Goal: Information Seeking & Learning: Learn about a topic

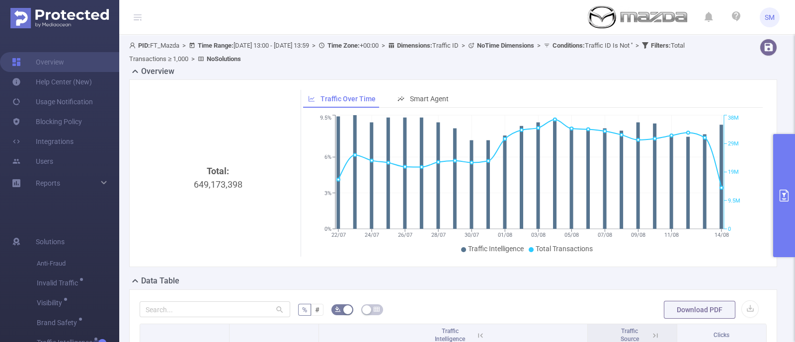
scroll to position [157, 0]
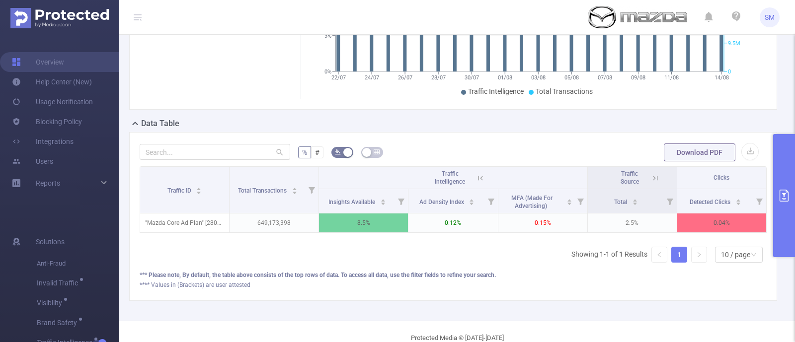
click at [780, 202] on button "primary" at bounding box center [784, 195] width 22 height 123
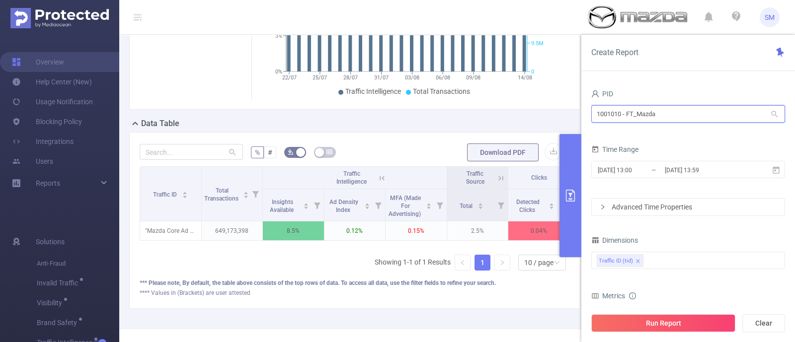
drag, startPoint x: 676, startPoint y: 114, endPoint x: 559, endPoint y: 110, distance: 116.8
click at [559, 110] on section "PID: FT_Mazda > Time Range: [DATE] 13:00 - [DATE] 13:59 > Time Zone: +00:00 > D…" at bounding box center [457, 103] width 676 height 452
type input "fanduel"
click at [655, 133] on li "1000933 - FT_FanDuel 55K [27K rows]" at bounding box center [688, 134] width 194 height 16
click at [652, 168] on input "[DATE] 13:00" at bounding box center [637, 169] width 80 height 13
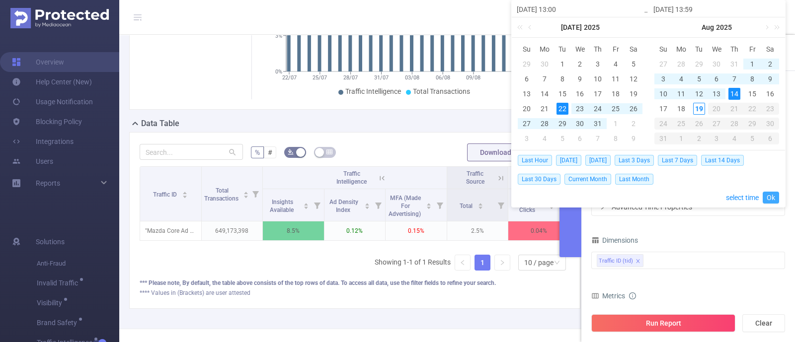
click at [775, 197] on link "Ok" at bounding box center [770, 198] width 16 height 12
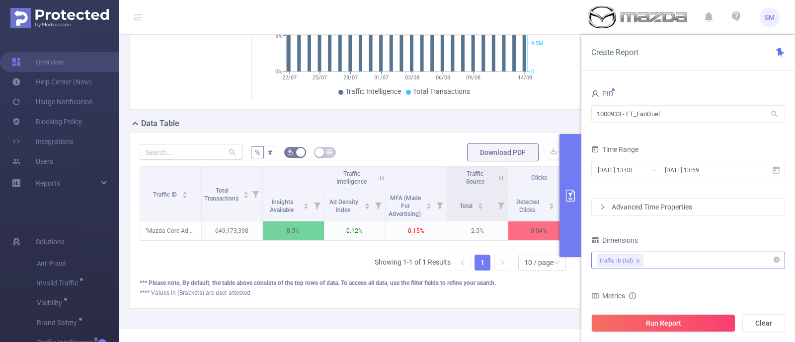
click at [642, 260] on div "Traffic ID (tid)" at bounding box center [688, 260] width 183 height 16
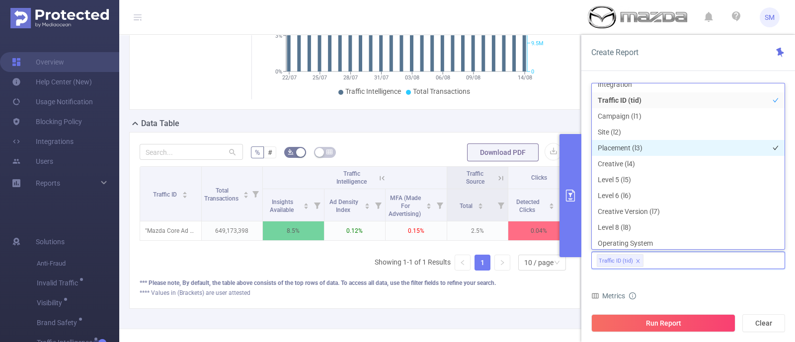
scroll to position [0, 0]
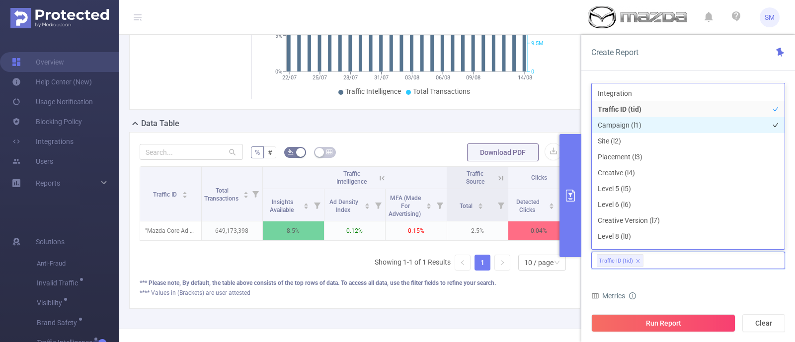
click at [648, 121] on li "Campaign (l1)" at bounding box center [688, 125] width 193 height 16
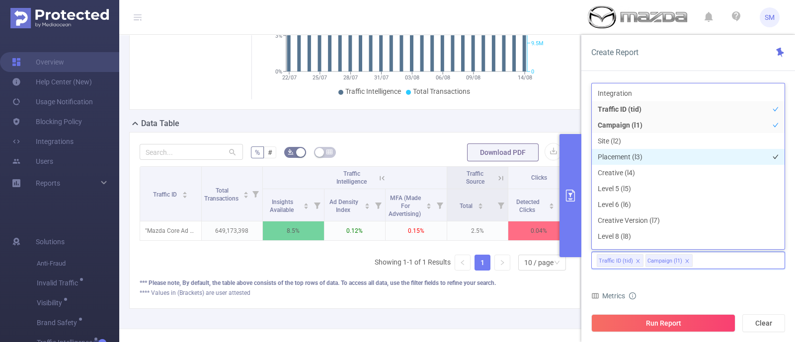
click at [656, 157] on li "Placement (l3)" at bounding box center [688, 157] width 193 height 16
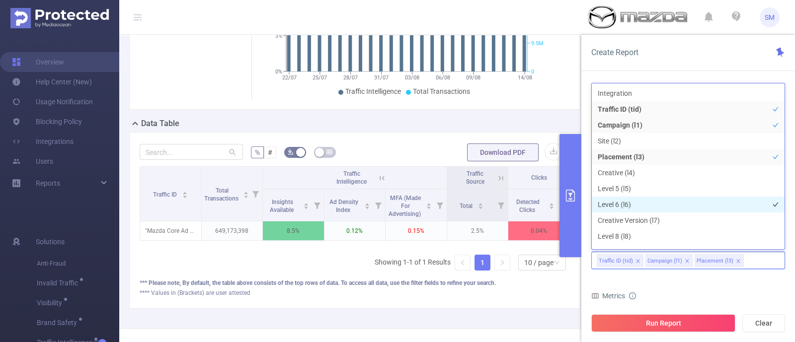
scroll to position [283, 0]
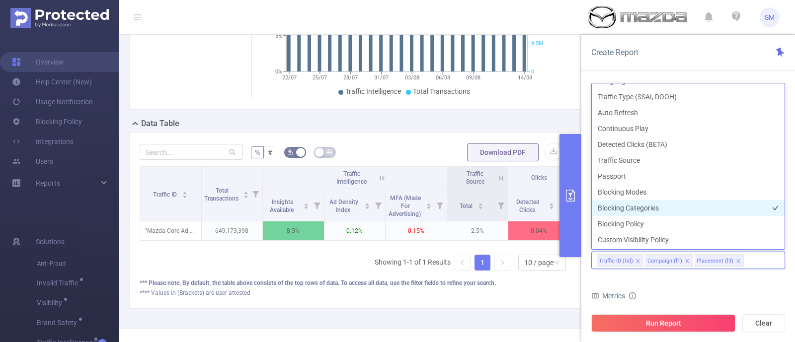
click at [668, 210] on li "Blocking Categories" at bounding box center [688, 208] width 193 height 16
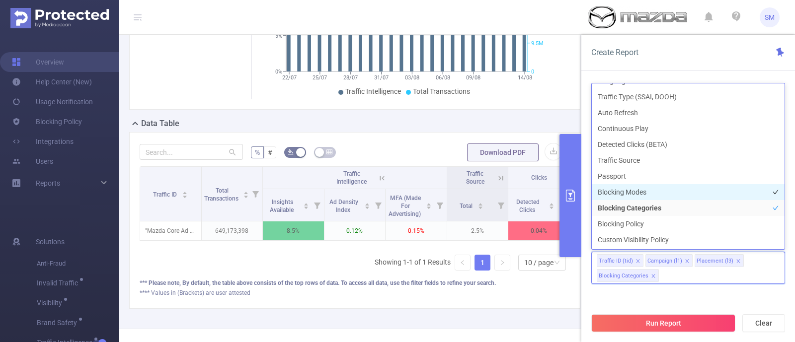
click at [666, 193] on li "Blocking Modes" at bounding box center [688, 192] width 193 height 16
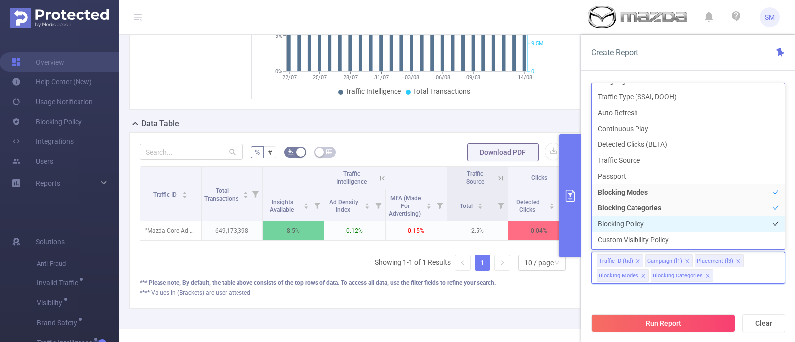
click at [671, 224] on li "Blocking Policy" at bounding box center [688, 224] width 193 height 16
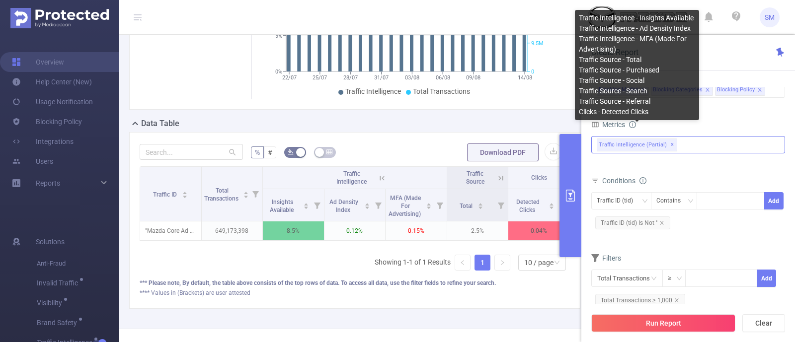
click at [670, 142] on span "✕" at bounding box center [672, 145] width 4 height 12
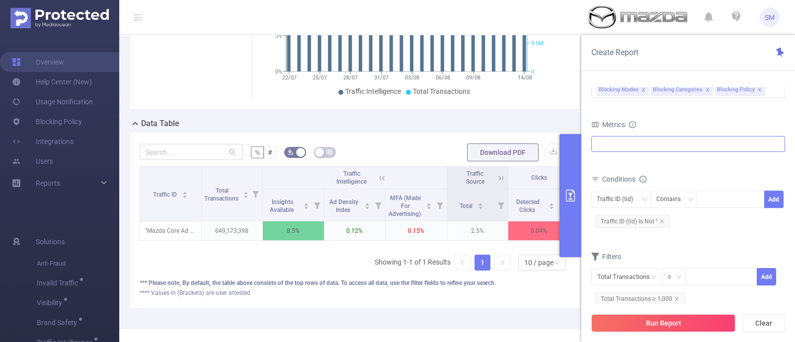
click at [677, 145] on div "Anti-Fraud Invalid Traffic Visibility Brand Safety Traffic Intelligence Traffic…" at bounding box center [688, 144] width 194 height 16
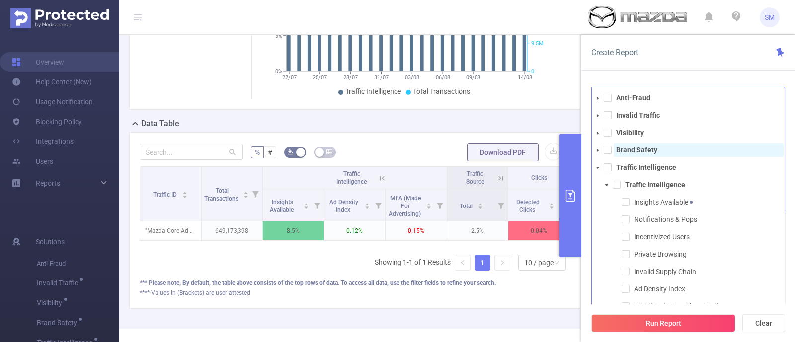
click at [650, 152] on strong "Brand Safety" at bounding box center [636, 150] width 41 height 8
click at [688, 318] on button "Run Report" at bounding box center [663, 323] width 144 height 18
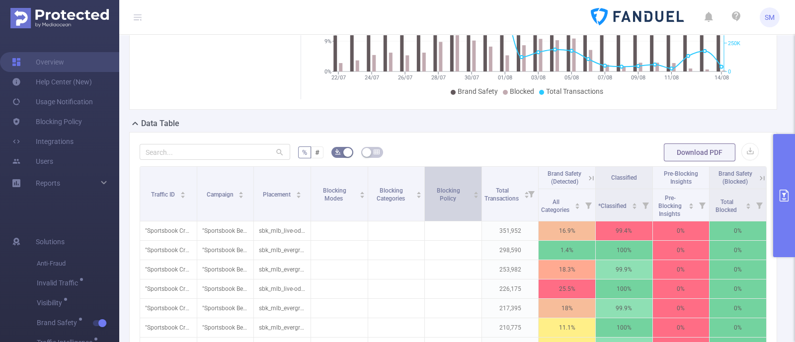
scroll to position [220, 0]
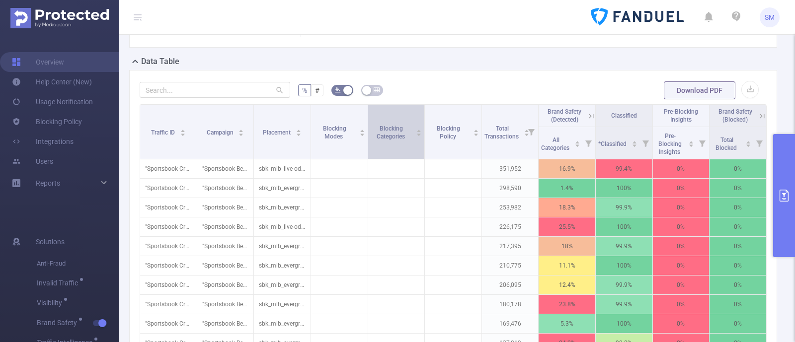
click at [385, 141] on div "Blocking Categories" at bounding box center [397, 132] width 52 height 18
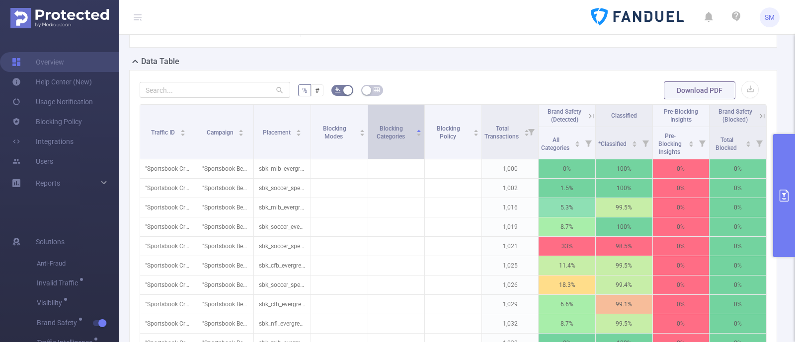
click at [385, 141] on div "Blocking Categories" at bounding box center [397, 132] width 52 height 18
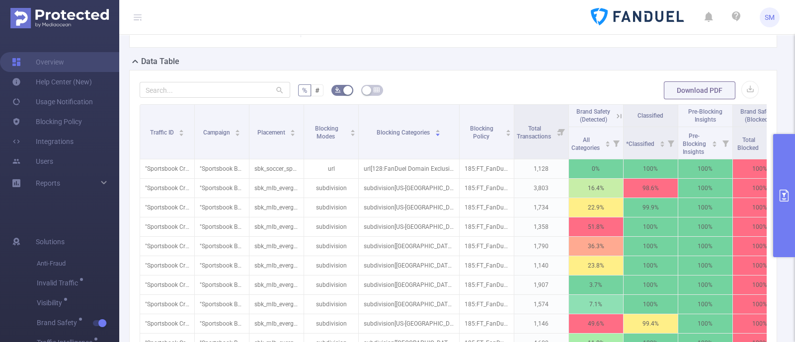
drag, startPoint x: 419, startPoint y: 112, endPoint x: 459, endPoint y: 100, distance: 41.8
click at [459, 100] on div "% # Download PDF Traffic ID Campaign Placement Blocking Modes Blocking Categori…" at bounding box center [453, 259] width 627 height 359
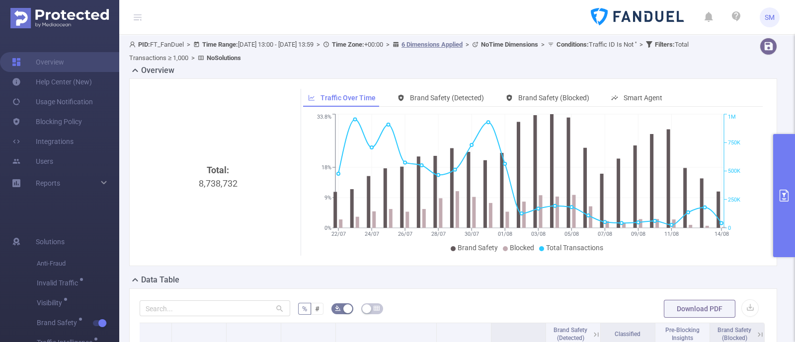
scroll to position [0, 0]
click at [71, 121] on link "Blocking Policy" at bounding box center [47, 122] width 70 height 20
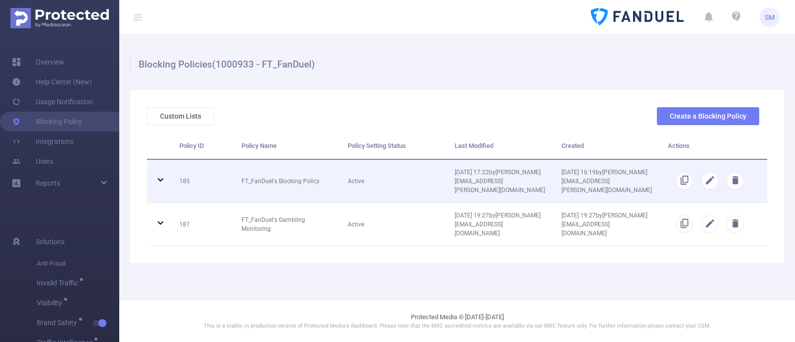
click at [157, 174] on icon at bounding box center [160, 180] width 12 height 12
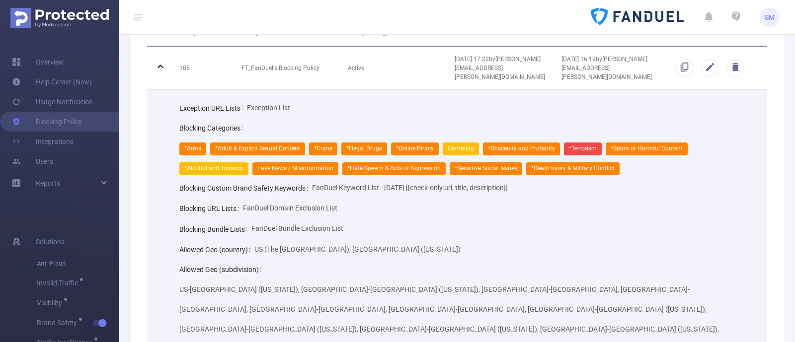
scroll to position [124, 0]
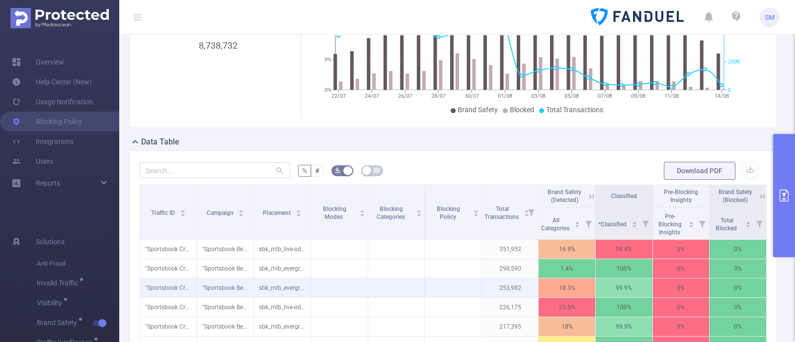
scroll to position [186, 0]
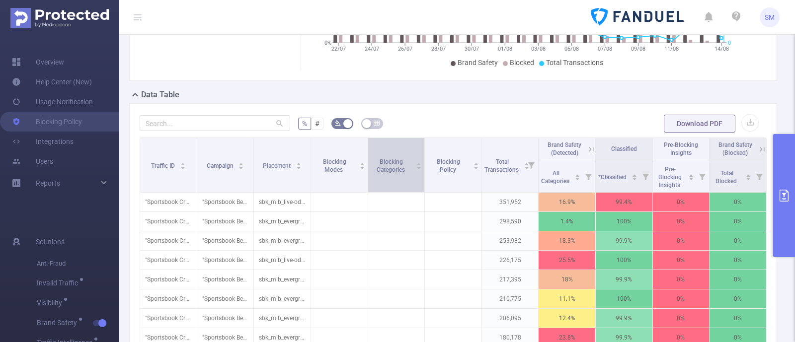
click at [380, 174] on div "Blocking Categories" at bounding box center [397, 165] width 52 height 18
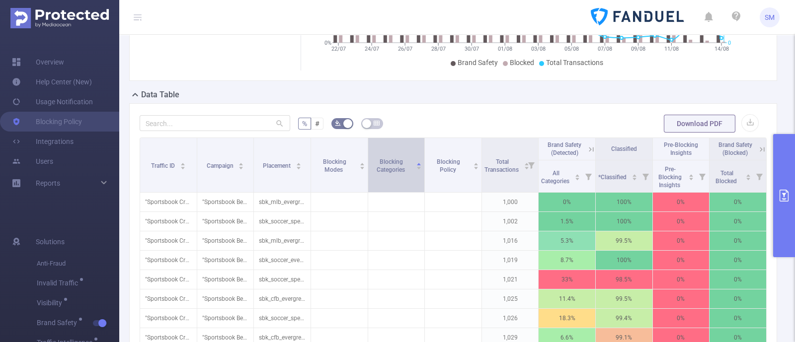
click at [380, 174] on div "Blocking Categories" at bounding box center [397, 165] width 52 height 18
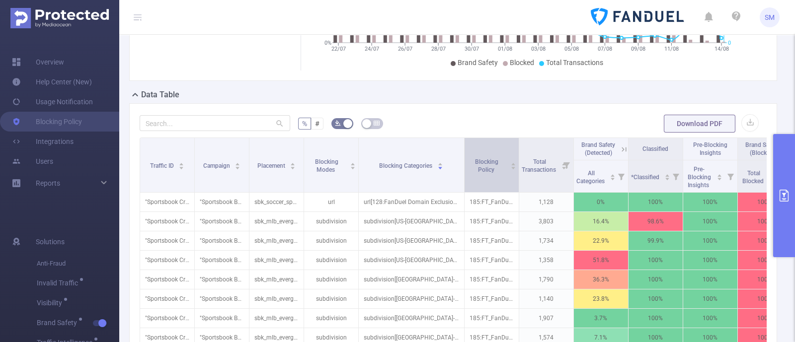
drag, startPoint x: 419, startPoint y: 152, endPoint x: 464, endPoint y: 145, distance: 45.9
click at [464, 145] on tr "Traffic ID Campaign Placement Blocking Modes Blocking Categories Blocking Polic…" at bounding box center [466, 149] width 652 height 22
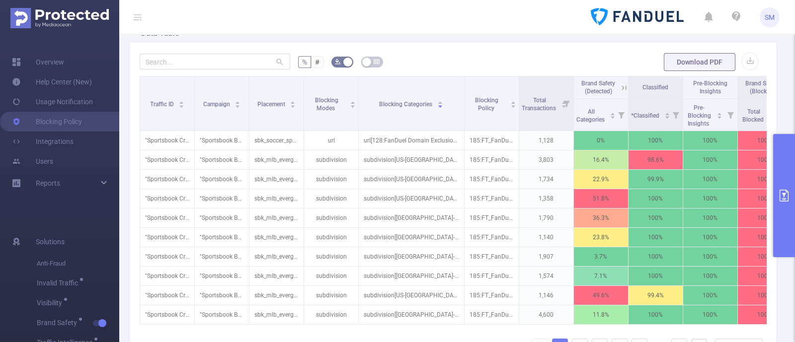
scroll to position [0, 37]
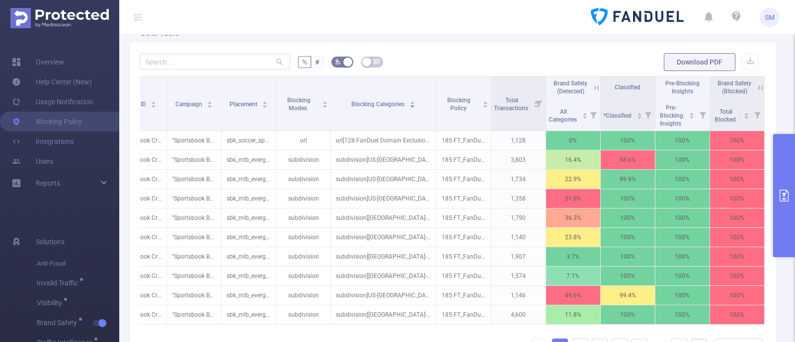
click at [756, 83] on icon at bounding box center [760, 87] width 9 height 9
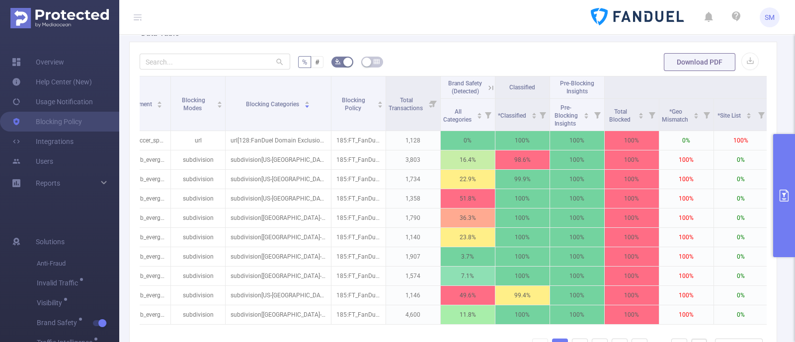
scroll to position [0, 126]
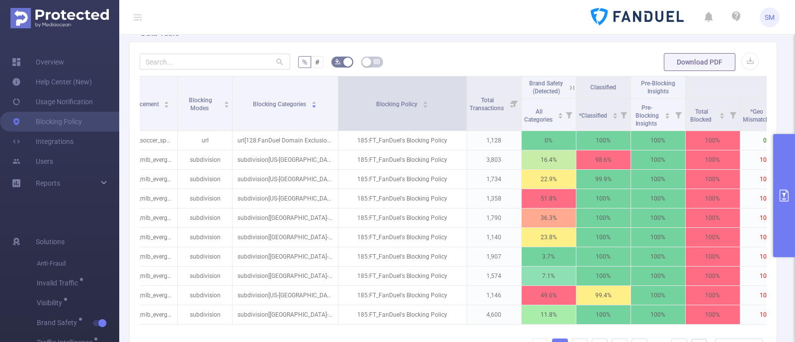
drag, startPoint x: 391, startPoint y: 83, endPoint x: 465, endPoint y: 89, distance: 73.7
click at [465, 89] on span at bounding box center [466, 103] width 5 height 54
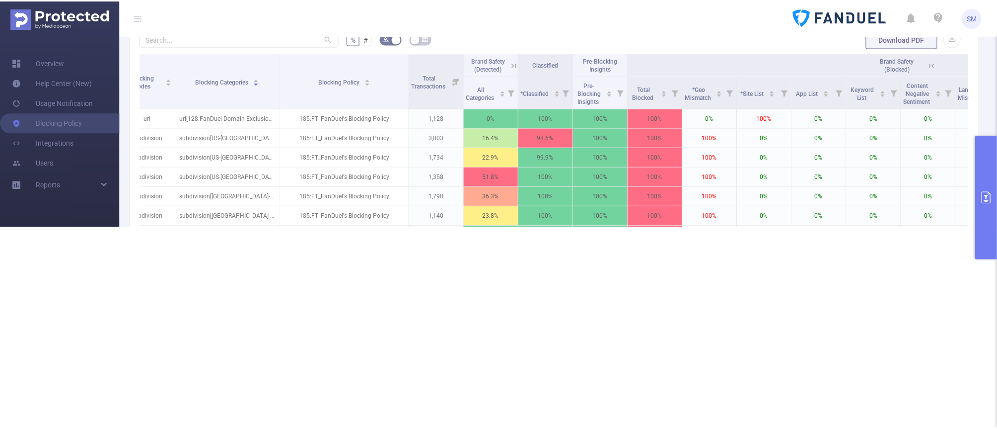
scroll to position [263, 0]
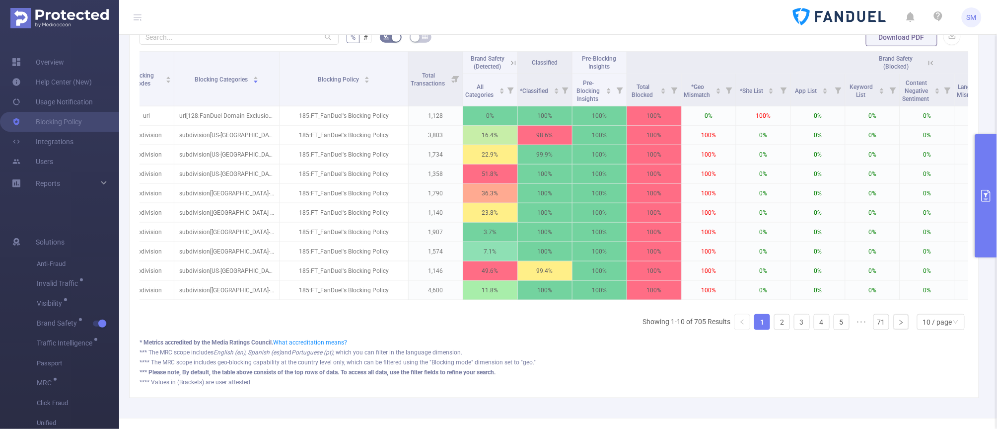
click at [794, 206] on button "primary" at bounding box center [987, 195] width 22 height 123
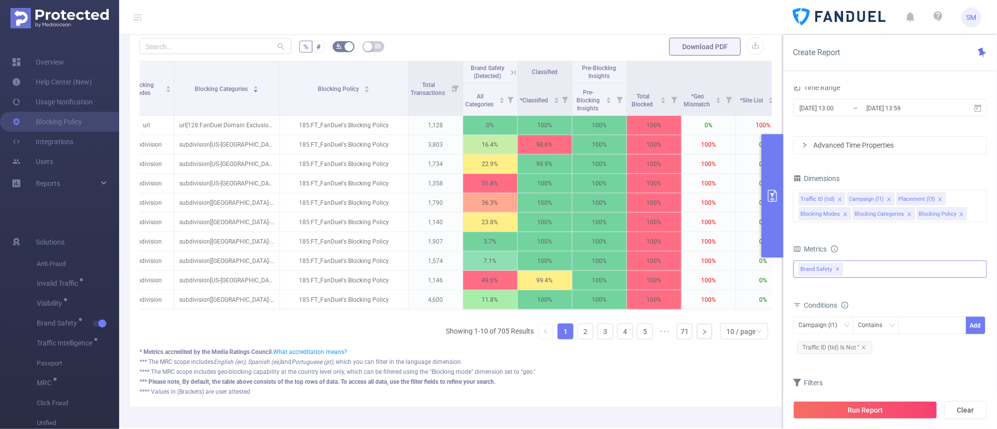
click at [794, 271] on div "Brand Safety ✕" at bounding box center [891, 268] width 194 height 17
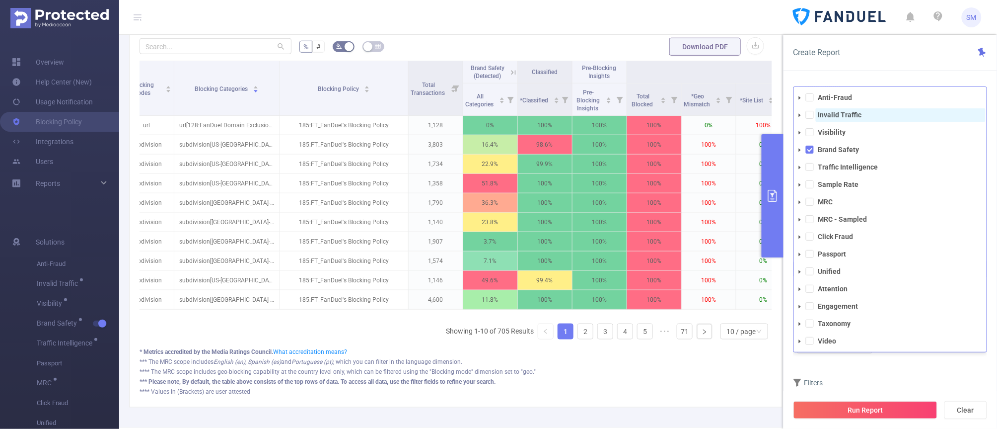
click at [794, 117] on strong "Invalid Traffic" at bounding box center [841, 115] width 44 height 8
click at [794, 68] on div "Create Report" at bounding box center [891, 53] width 214 height 36
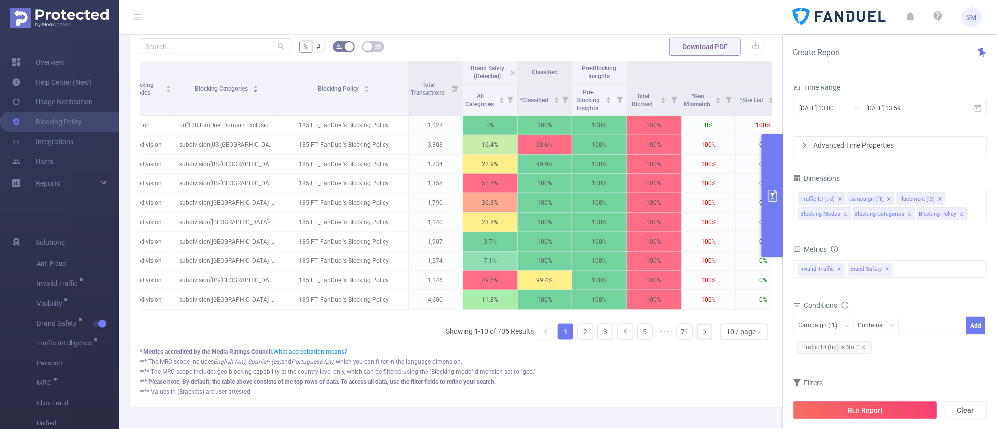
click at [794, 342] on button "Run Report" at bounding box center [866, 410] width 144 height 18
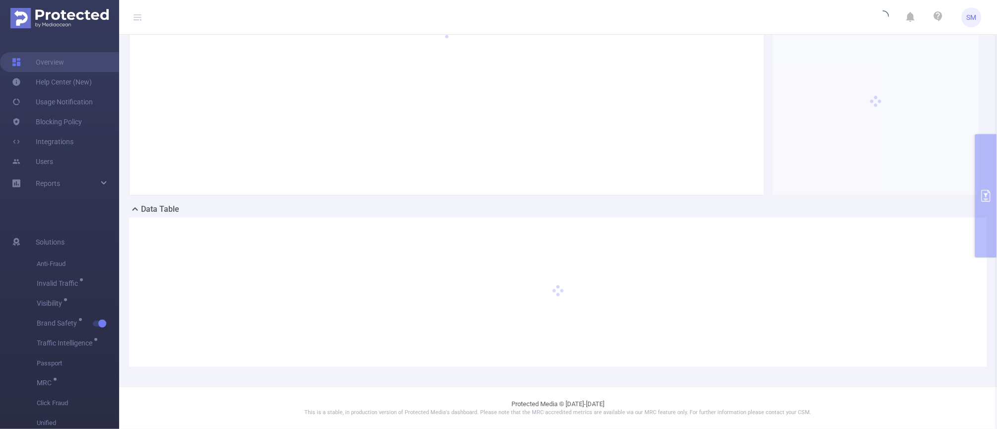
scroll to position [63, 0]
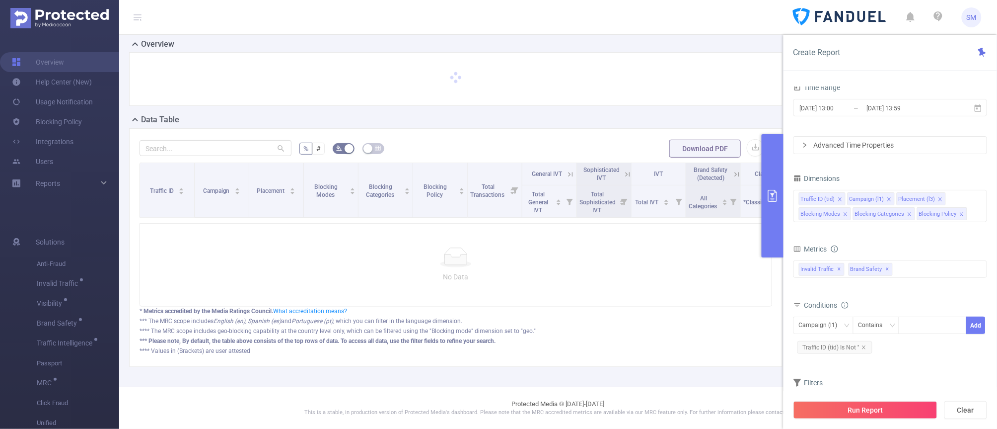
scroll to position [38, 0]
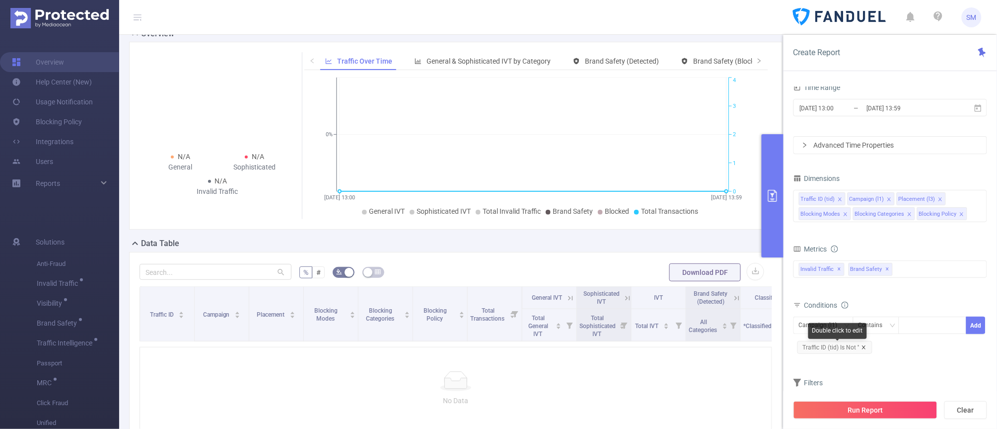
click at [794, 342] on icon "icon: close" at bounding box center [864, 347] width 5 height 5
click at [794, 105] on input "[DATE] 13:59" at bounding box center [906, 107] width 80 height 13
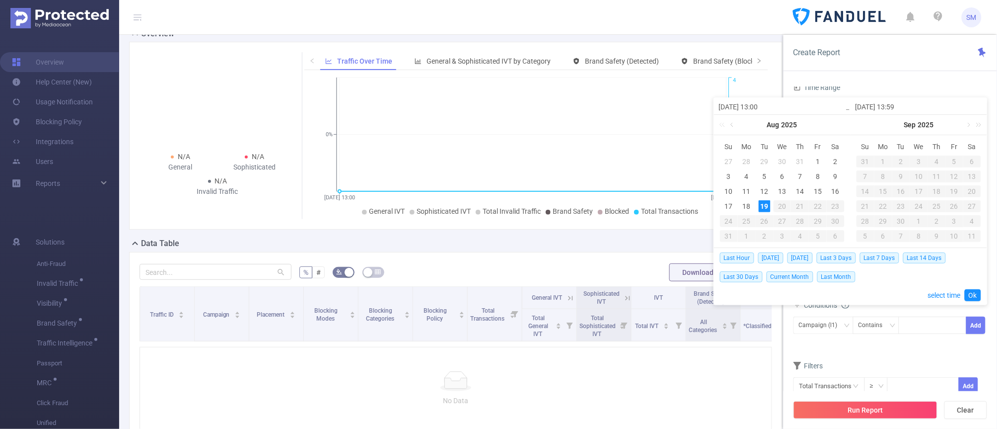
click at [733, 125] on link at bounding box center [733, 125] width 9 height 20
click at [767, 205] on div "22" at bounding box center [765, 206] width 12 height 12
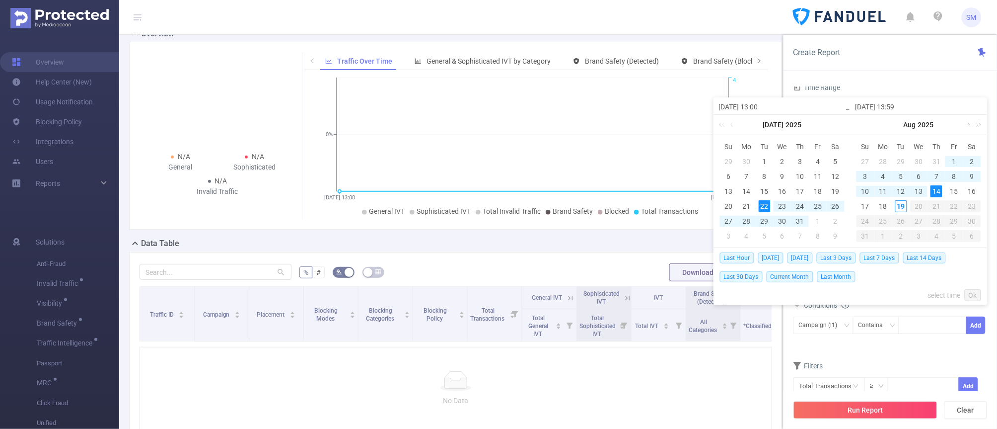
click at [794, 187] on div "14" at bounding box center [937, 191] width 12 height 12
type input "[DATE] 13:00"
type input "[DATE] 13:59"
type input "[DATE] 13:00"
type input "[DATE] 13:59"
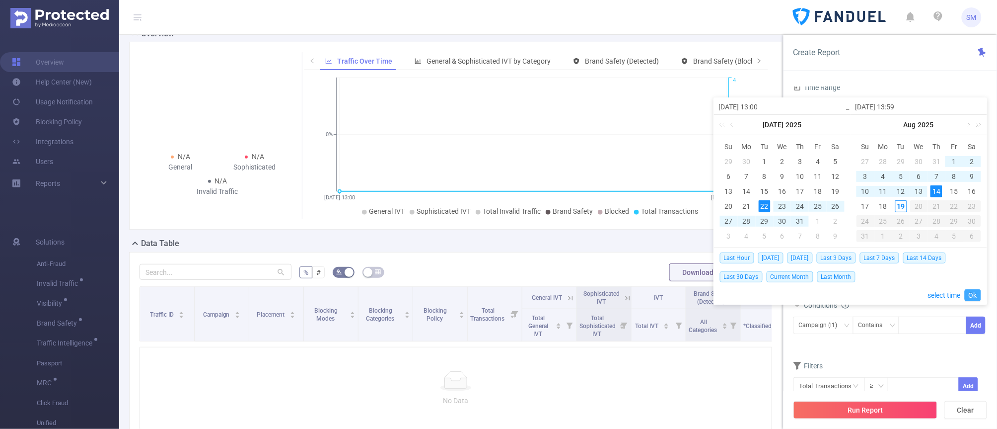
click at [794, 296] on link "Ok" at bounding box center [973, 295] width 16 height 12
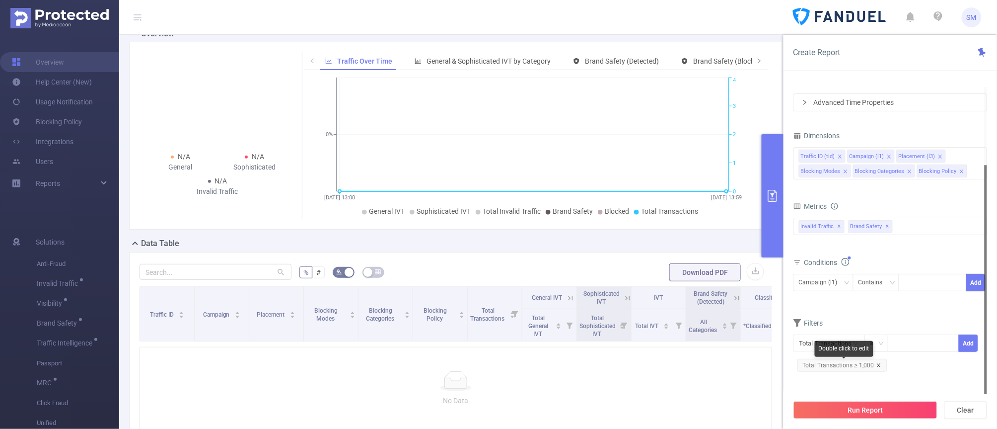
click at [794, 342] on icon "icon: close" at bounding box center [879, 365] width 5 height 5
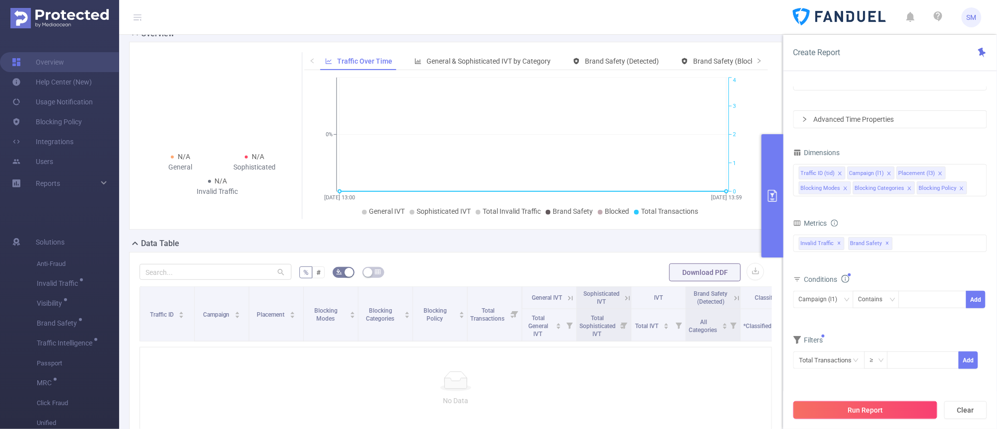
click at [794, 342] on button "Run Report" at bounding box center [866, 410] width 144 height 18
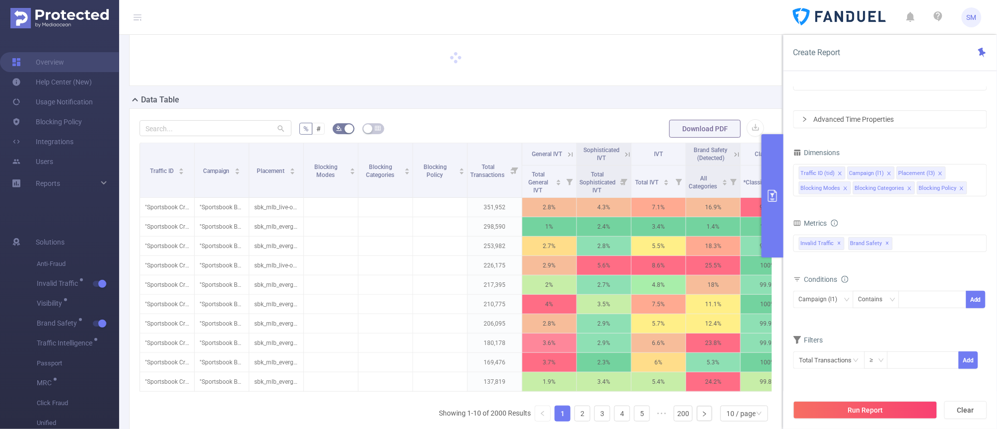
click at [771, 183] on button "primary" at bounding box center [773, 195] width 22 height 123
click at [775, 198] on icon "primary" at bounding box center [773, 196] width 12 height 12
click at [794, 215] on form "Dimensions Traffic ID (tid) Campaign (l1) Placement (l3) Blocking Modes Blockin…" at bounding box center [891, 264] width 194 height 236
click at [794, 304] on div "Campaign (l1)" at bounding box center [822, 299] width 46 height 16
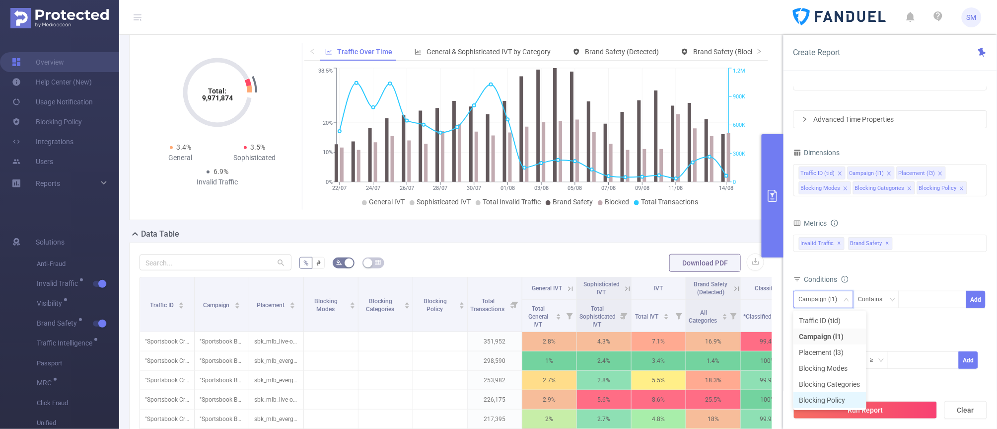
click at [794, 342] on li "Blocking Policy" at bounding box center [830, 400] width 73 height 16
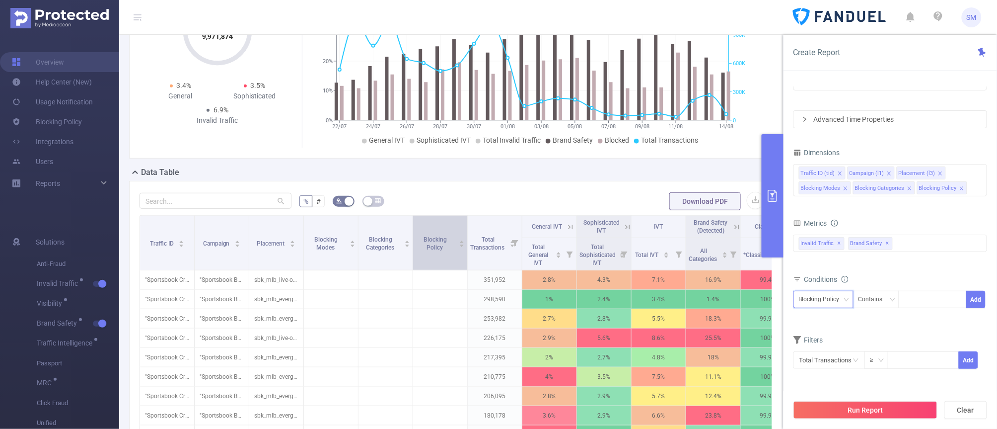
scroll to position [100, 0]
click at [430, 251] on div "Blocking Policy" at bounding box center [440, 242] width 49 height 18
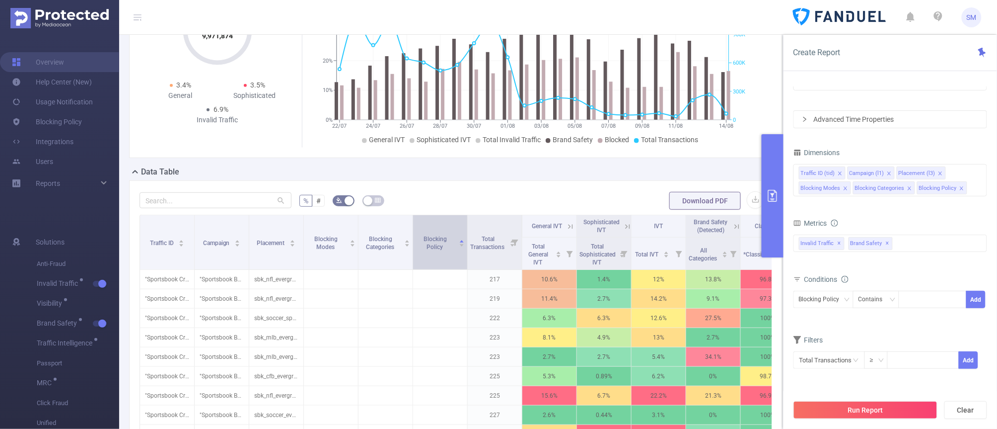
click at [430, 251] on div "Blocking Policy" at bounding box center [440, 242] width 49 height 18
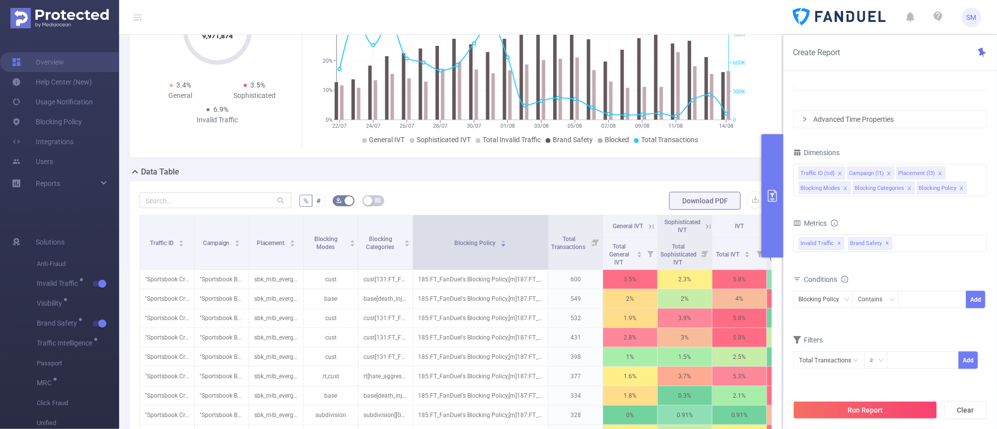
drag, startPoint x: 465, startPoint y: 229, endPoint x: 546, endPoint y: 227, distance: 81.0
click at [546, 227] on span at bounding box center [548, 242] width 5 height 54
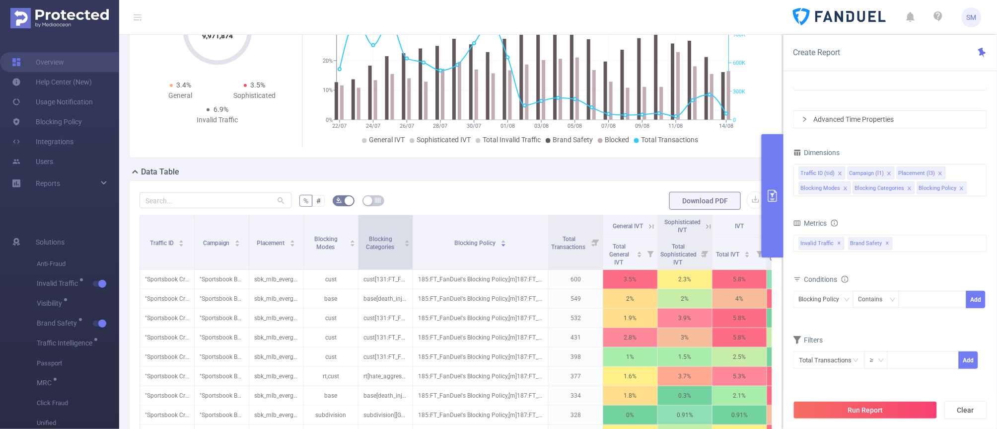
drag, startPoint x: 411, startPoint y: 244, endPoint x: 411, endPoint y: 233, distance: 10.4
click at [411, 233] on span at bounding box center [412, 242] width 5 height 54
click at [794, 299] on input at bounding box center [907, 299] width 4 height 13
type input "185"
click at [794, 299] on button "Add" at bounding box center [976, 299] width 19 height 17
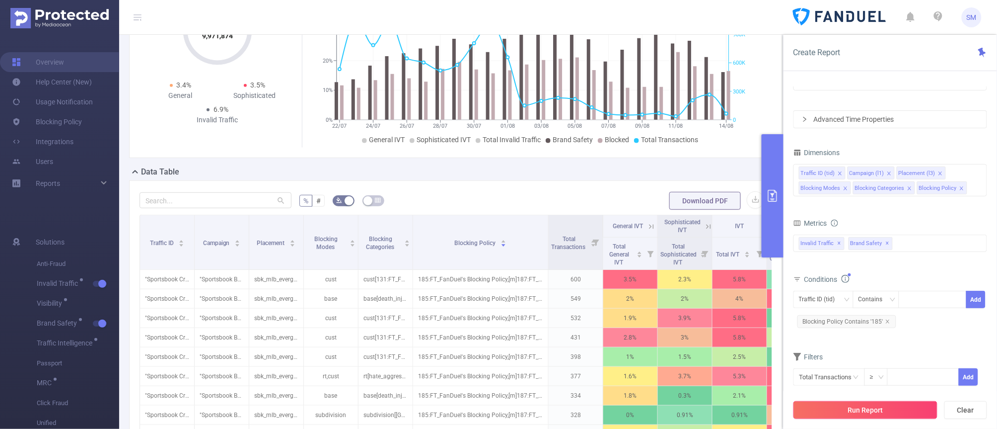
click at [794, 342] on button "Run Report" at bounding box center [866, 410] width 144 height 18
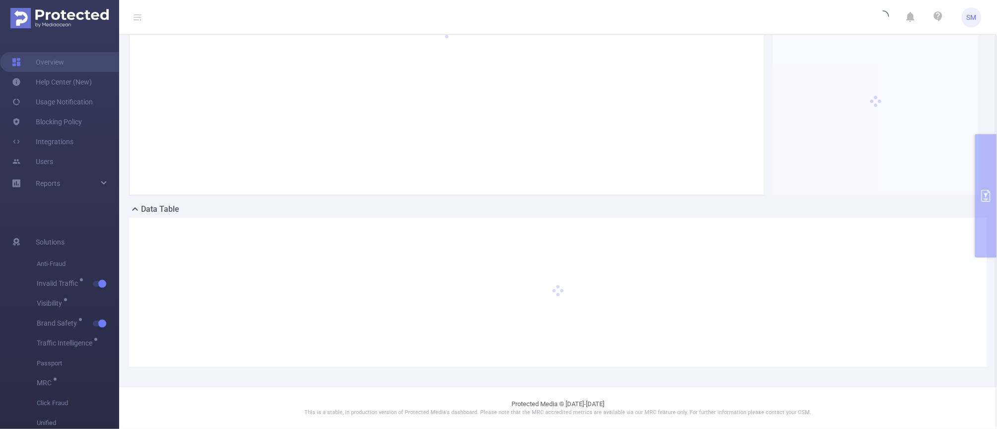
scroll to position [63, 0]
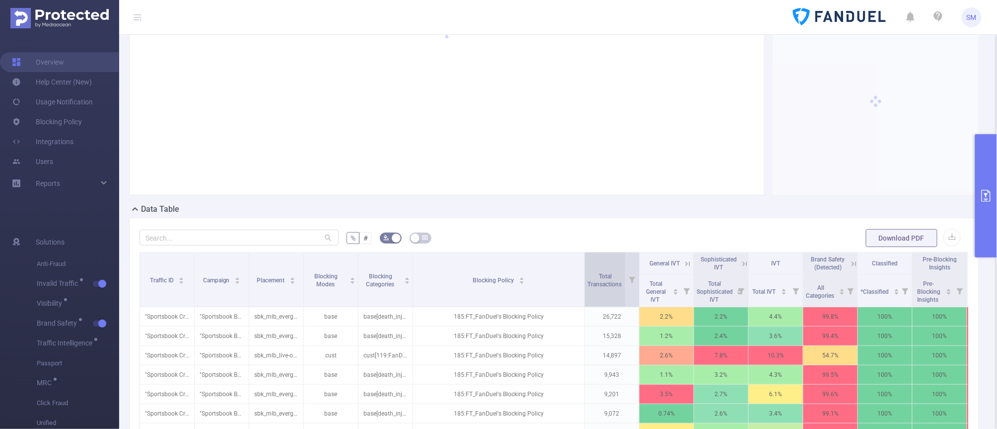
drag, startPoint x: 490, startPoint y: 263, endPoint x: 588, endPoint y: 252, distance: 98.5
click at [588, 252] on tr "Traffic ID Campaign Placement Blocking Modes Blocking Categories Blocking Polic…" at bounding box center [581, 263] width 882 height 22
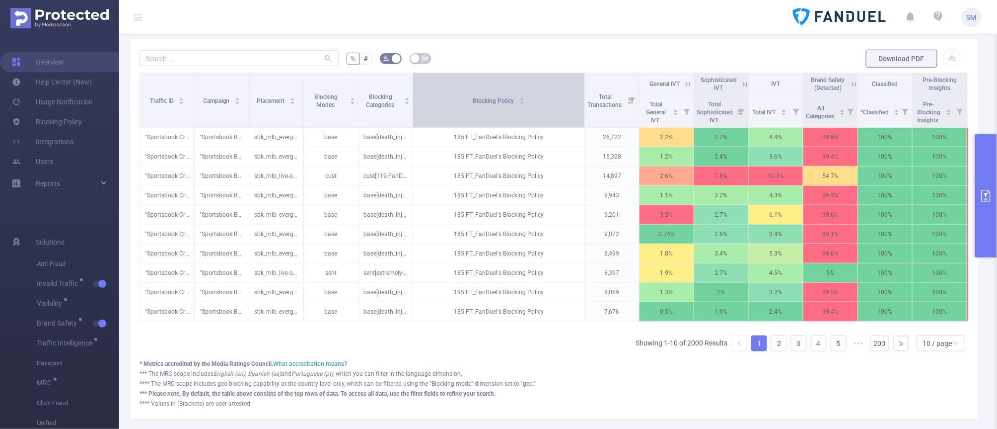
scroll to position [249, 0]
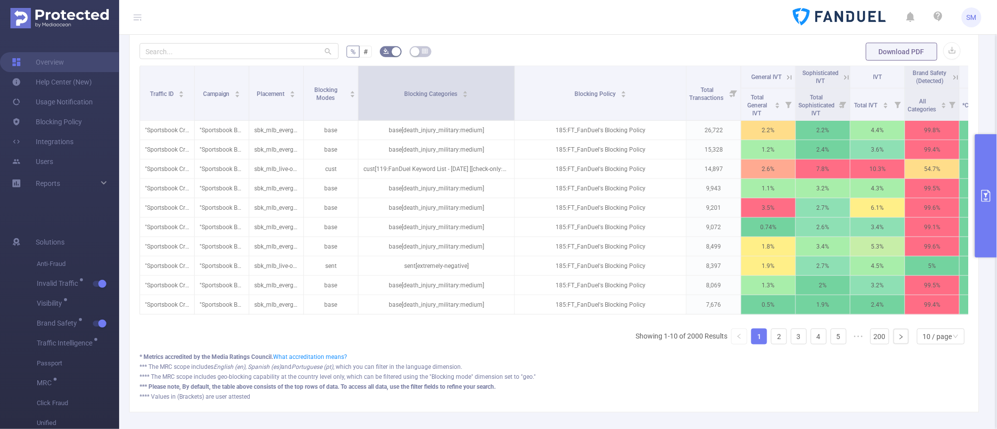
drag, startPoint x: 411, startPoint y: 77, endPoint x: 513, endPoint y: 83, distance: 102.0
click at [513, 83] on span at bounding box center [514, 93] width 5 height 54
click at [440, 98] on div "Blocking Categories" at bounding box center [437, 93] width 64 height 10
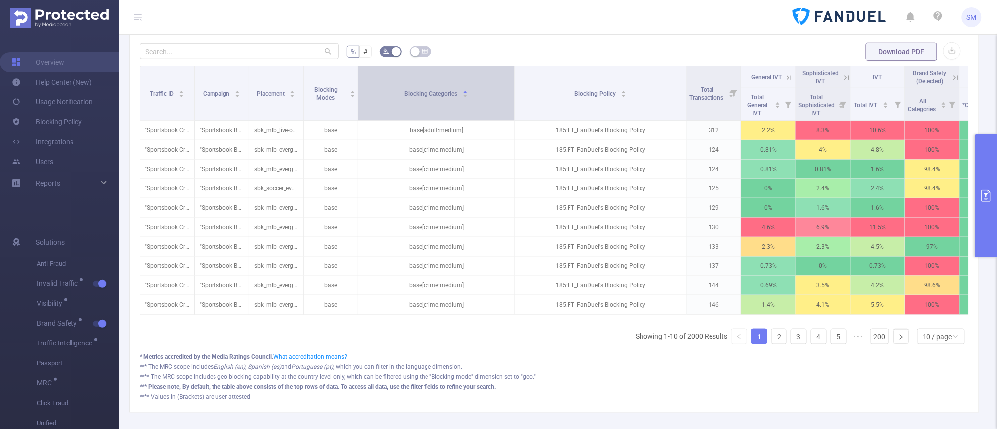
click at [440, 98] on div "Blocking Categories" at bounding box center [437, 93] width 64 height 10
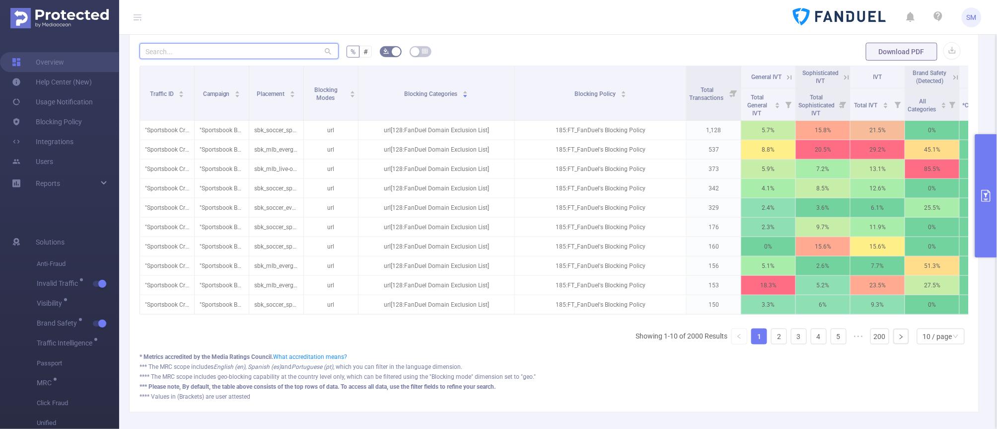
click at [164, 49] on input "text" at bounding box center [239, 51] width 199 height 16
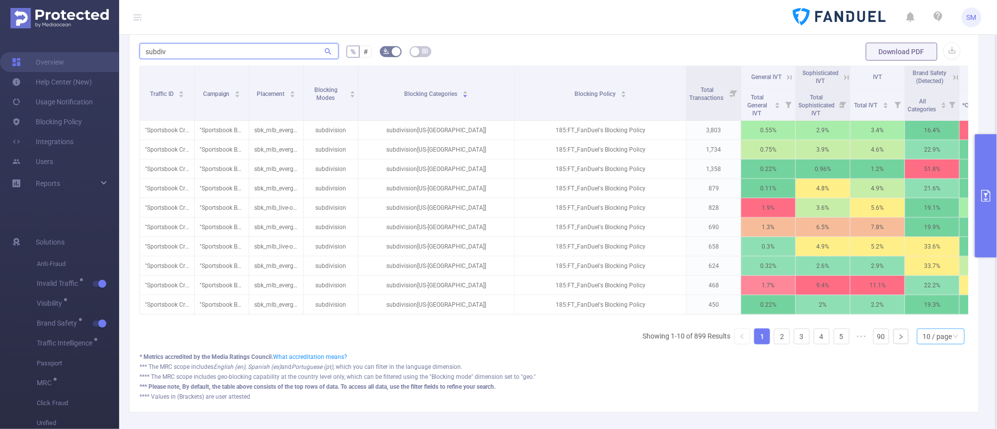
type input "subdiv"
click at [794, 342] on div "10 / page" at bounding box center [937, 336] width 29 height 15
click at [794, 283] on li "20 / page" at bounding box center [932, 282] width 48 height 16
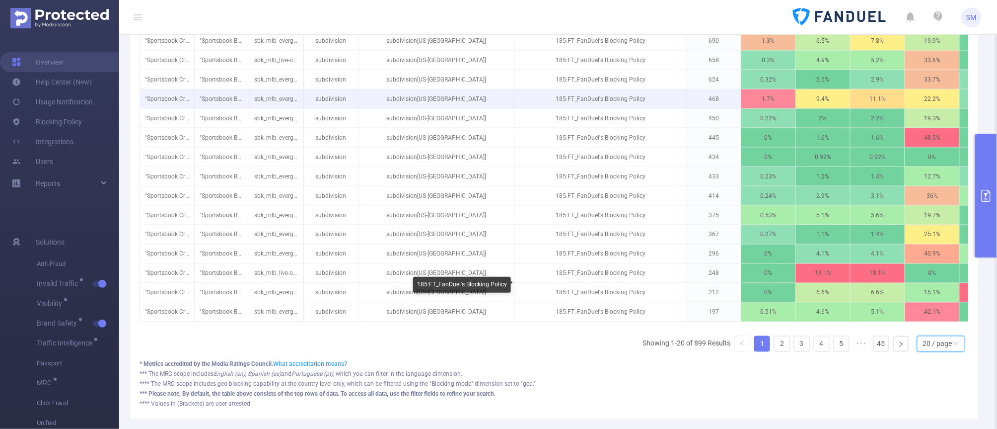
scroll to position [497, 0]
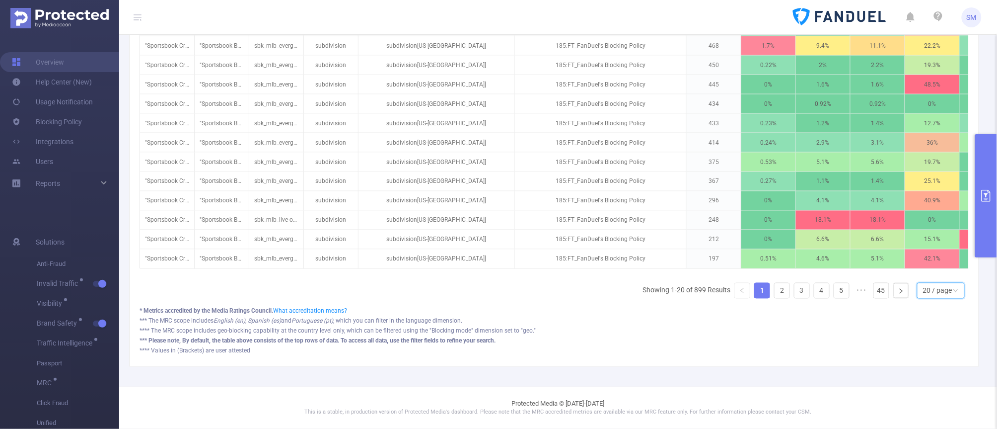
click at [794, 292] on div "20 / page" at bounding box center [937, 290] width 29 height 15
click at [794, 245] on li "30 / page" at bounding box center [932, 253] width 48 height 16
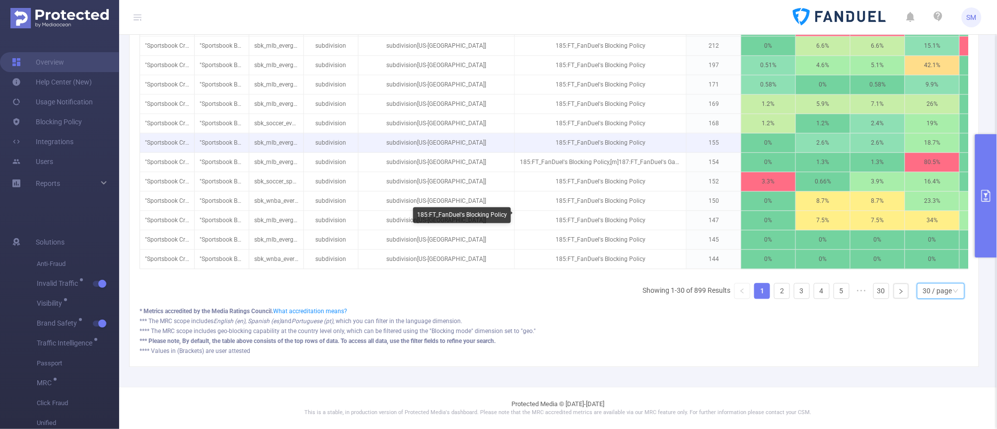
scroll to position [696, 0]
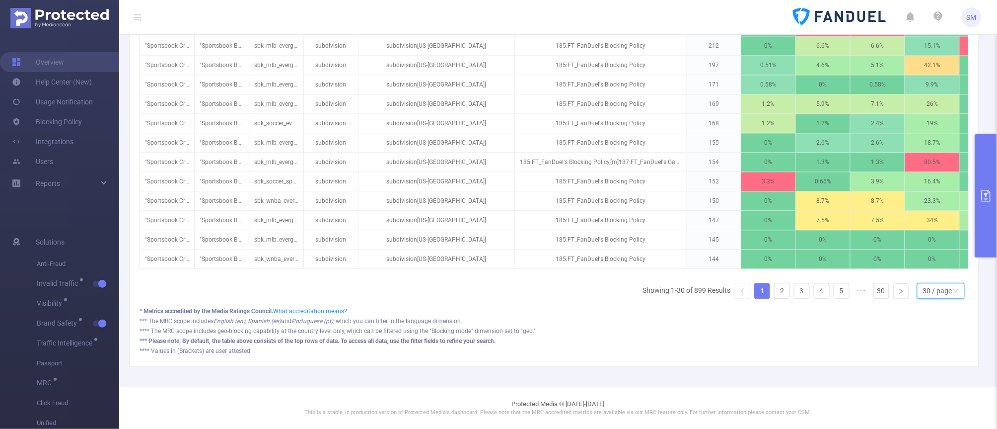
click at [794, 287] on div "30 / page" at bounding box center [937, 290] width 29 height 15
click at [794, 262] on li "40 / page" at bounding box center [932, 270] width 48 height 16
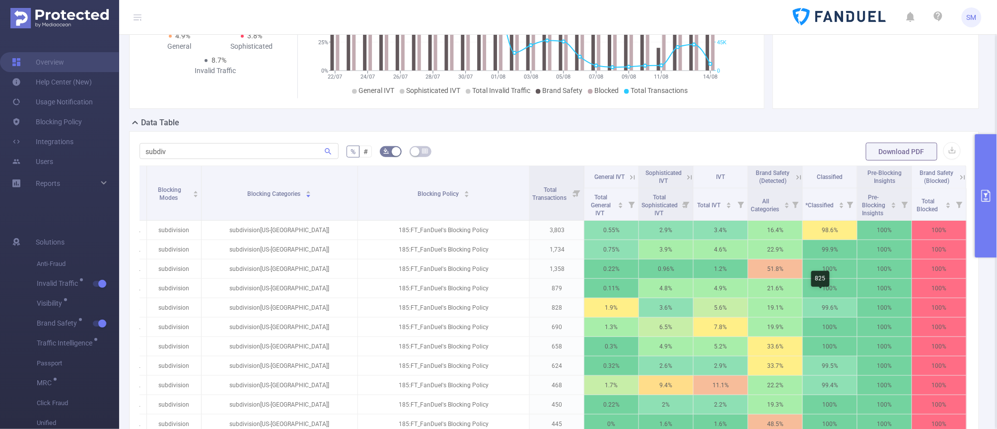
scroll to position [137, 0]
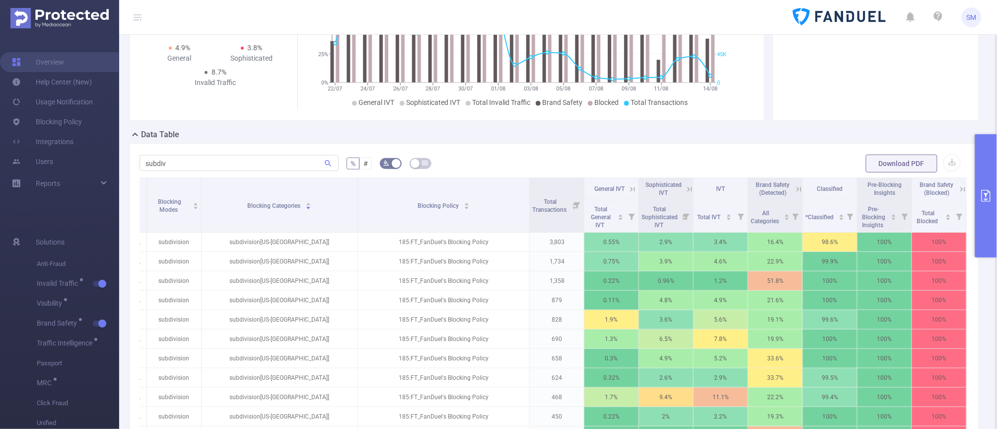
click at [628, 192] on icon at bounding box center [632, 189] width 9 height 9
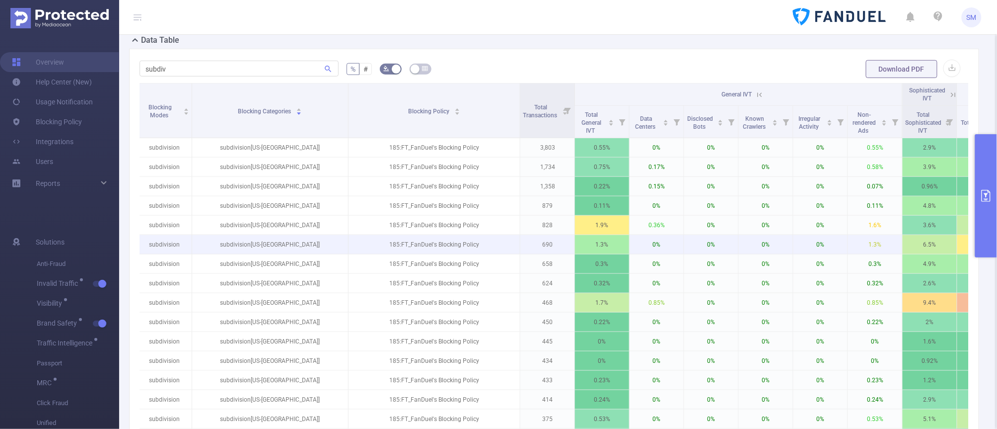
scroll to position [261, 0]
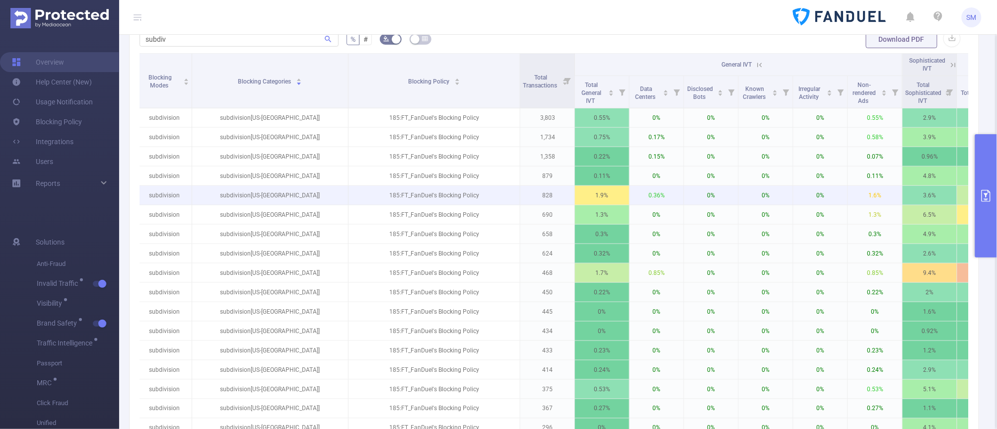
drag, startPoint x: 956, startPoint y: 65, endPoint x: 737, endPoint y: 196, distance: 255.7
click at [794, 65] on icon at bounding box center [953, 65] width 9 height 9
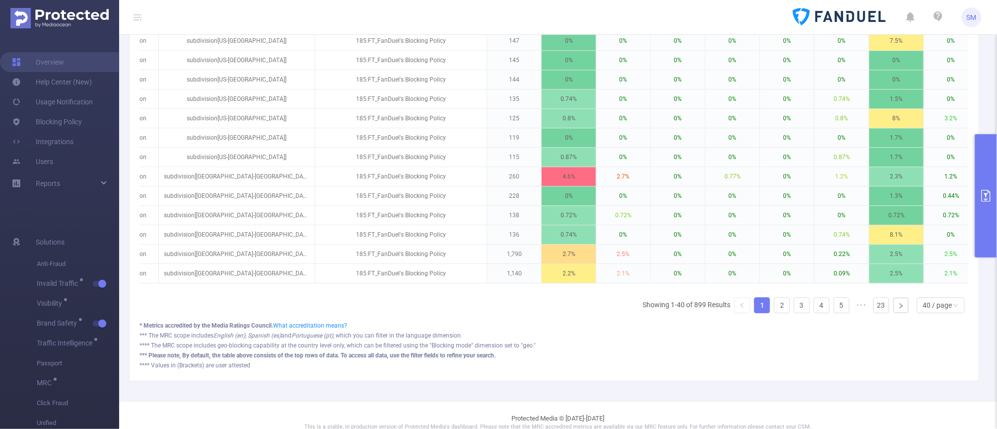
scroll to position [0, 106]
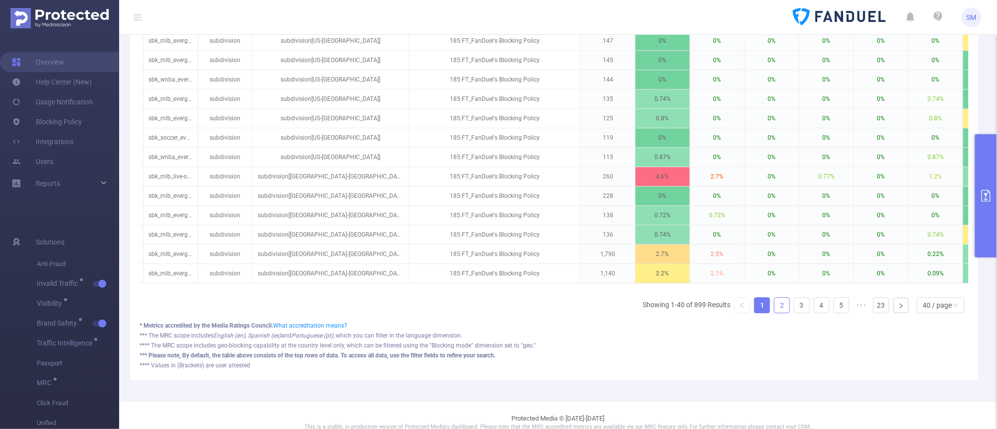
click at [776, 312] on link "2" at bounding box center [782, 305] width 15 height 15
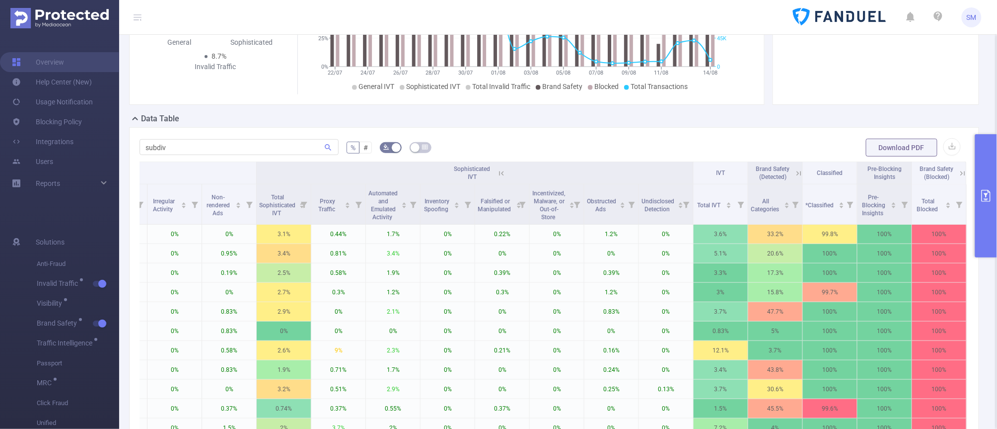
scroll to position [91, 0]
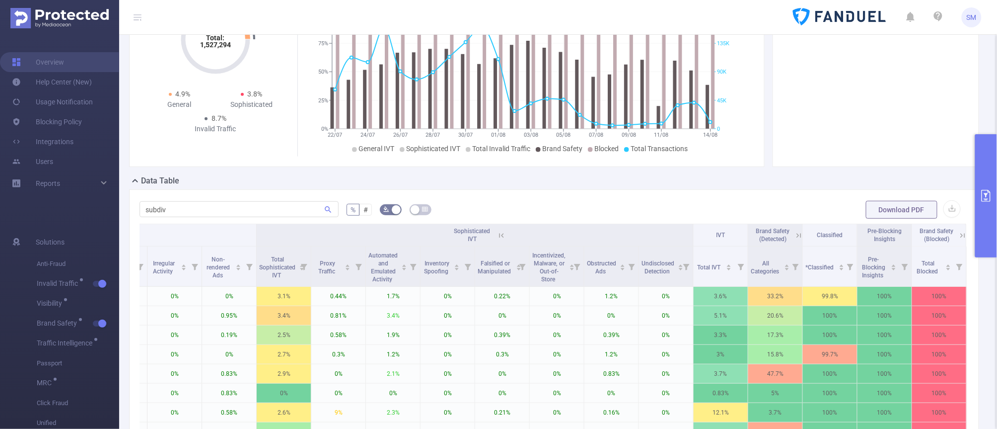
click at [794, 203] on button "primary" at bounding box center [987, 195] width 22 height 123
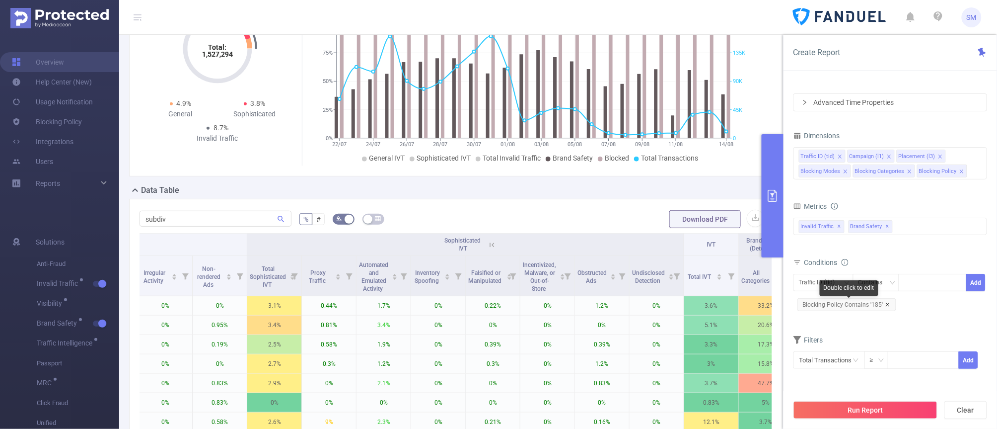
click at [794, 304] on icon "icon: close" at bounding box center [888, 304] width 5 height 5
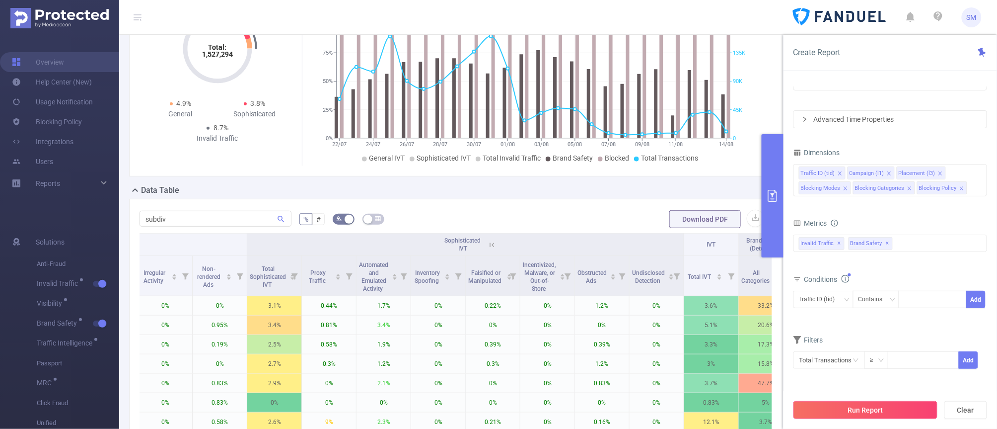
click at [794, 342] on button "Run Report" at bounding box center [866, 410] width 144 height 18
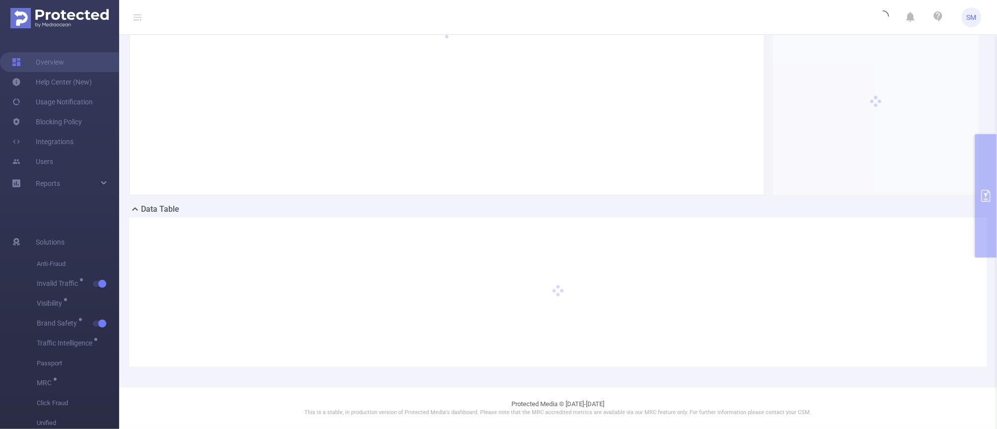
scroll to position [63, 0]
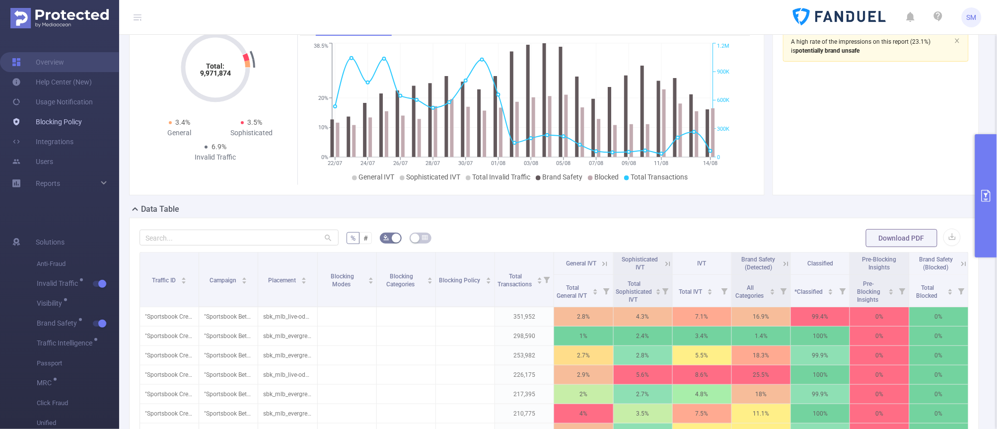
click at [63, 118] on link "Blocking Policy" at bounding box center [47, 122] width 70 height 20
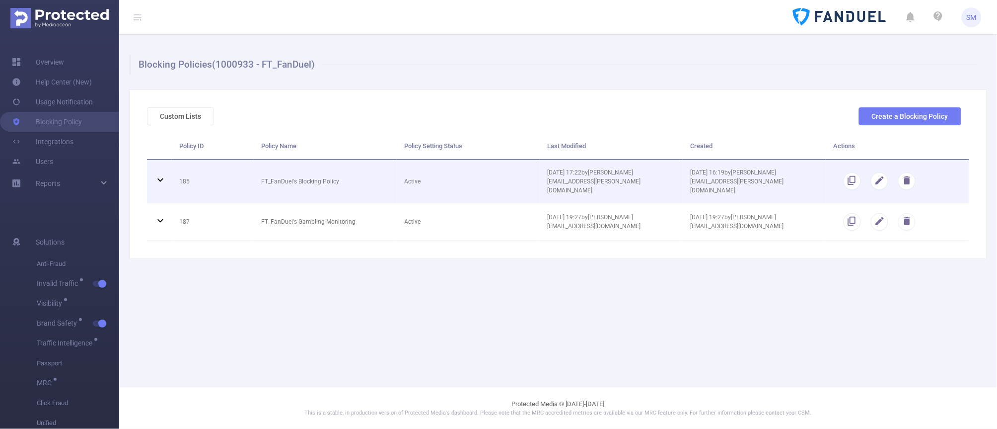
click at [157, 174] on icon at bounding box center [160, 180] width 12 height 12
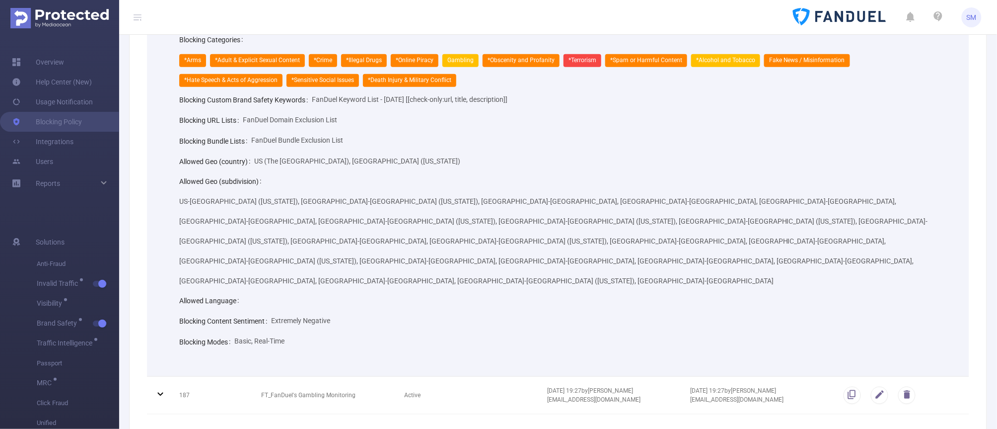
scroll to position [203, 0]
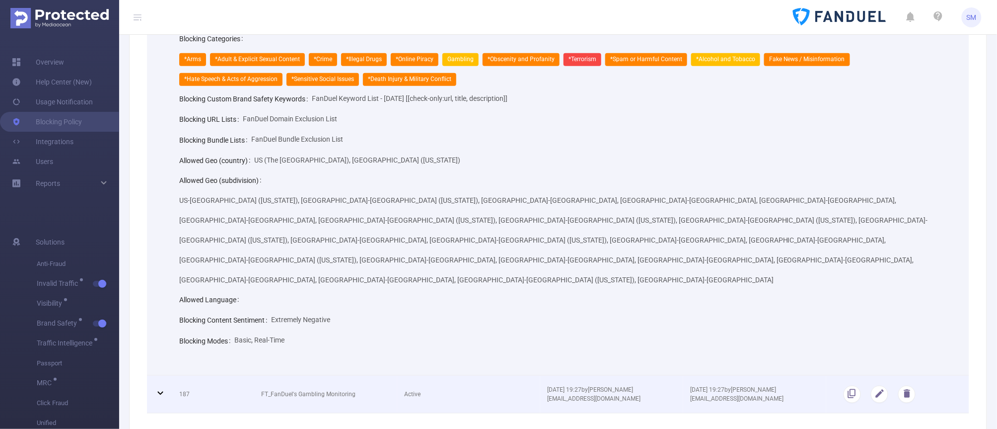
click at [158, 342] on icon at bounding box center [160, 393] width 12 height 12
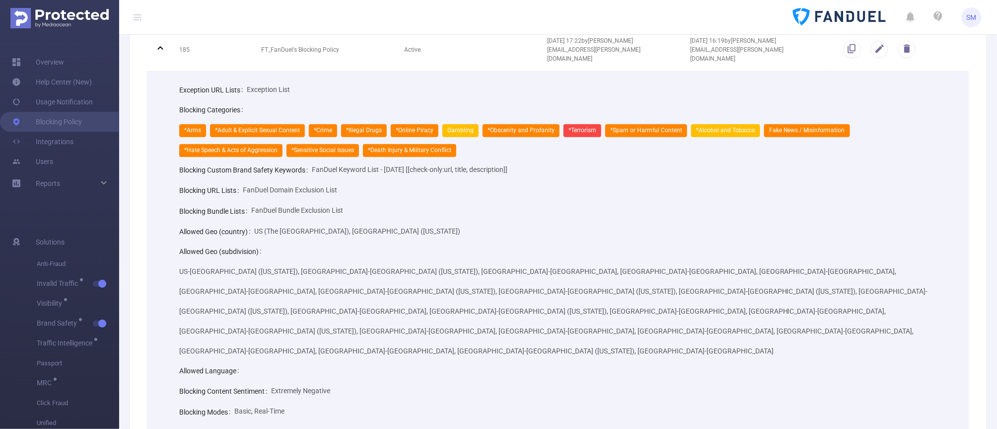
scroll to position [0, 0]
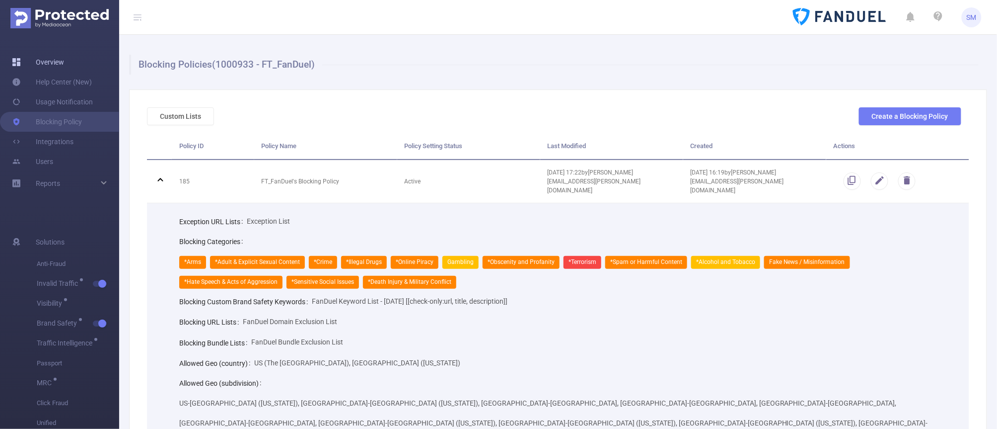
click at [43, 55] on link "Overview" at bounding box center [38, 62] width 52 height 20
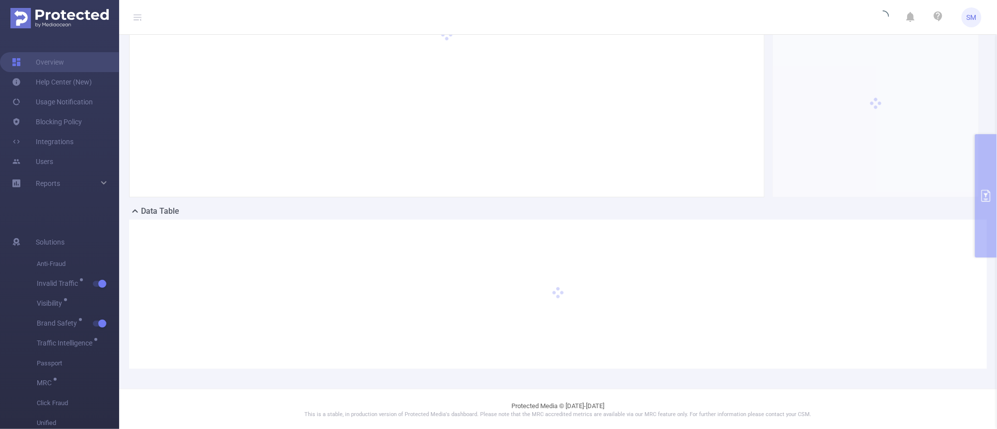
scroll to position [63, 0]
type input "[DATE] 13:00"
type input "[DATE] 13:59"
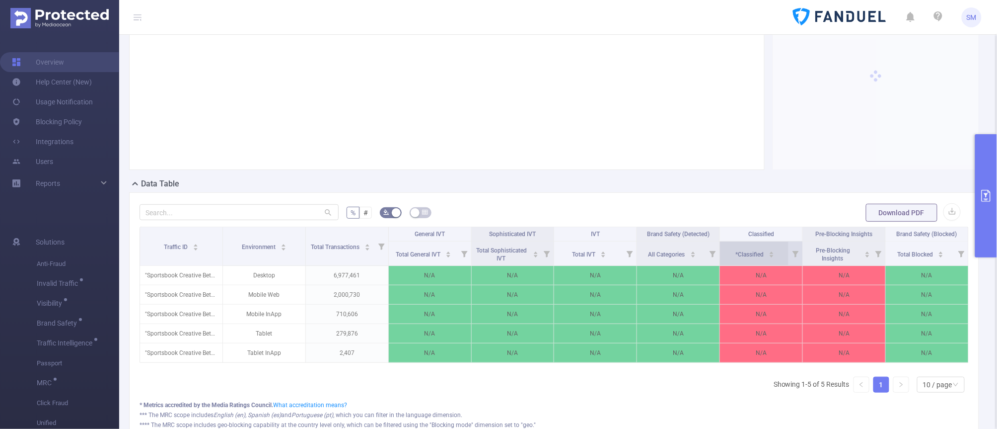
scroll to position [125, 0]
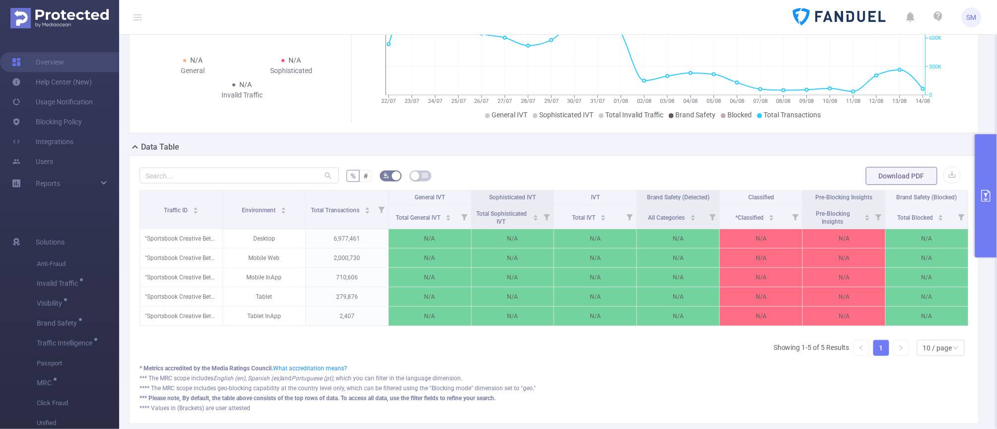
click at [794, 196] on icon "primary" at bounding box center [987, 196] width 12 height 12
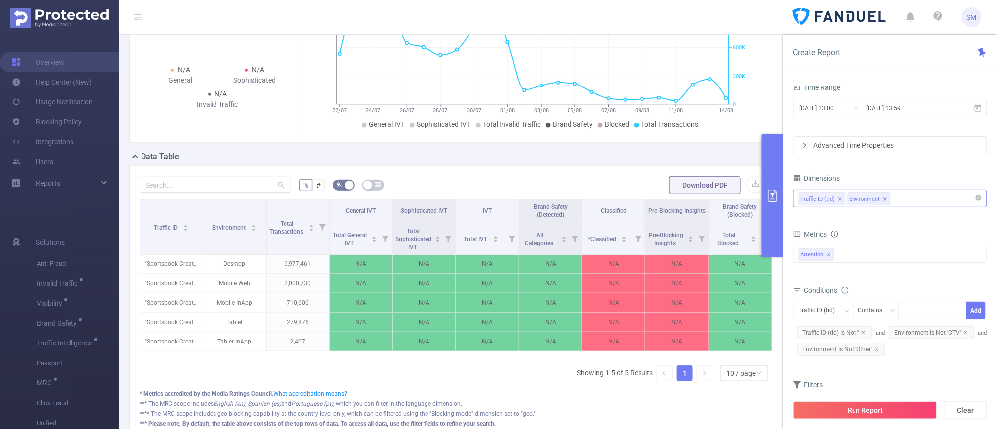
click at [794, 200] on icon "icon: close" at bounding box center [885, 199] width 5 height 5
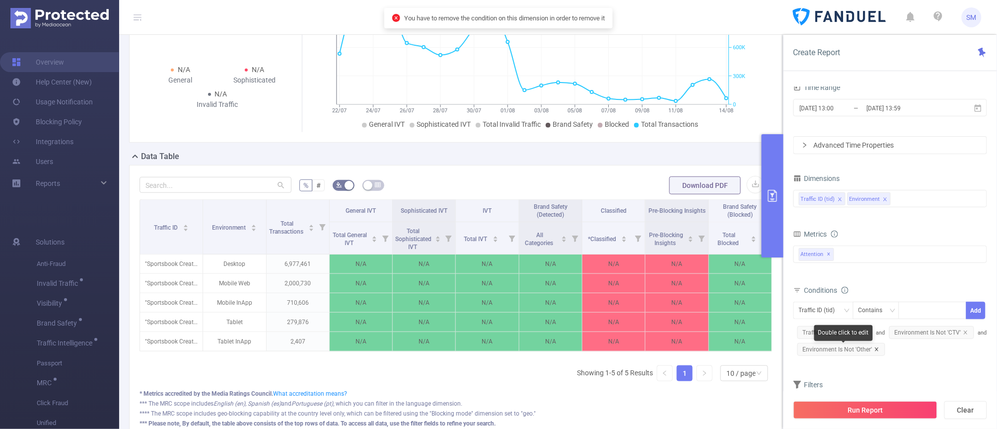
click at [794, 342] on icon "icon: close" at bounding box center [877, 349] width 5 height 5
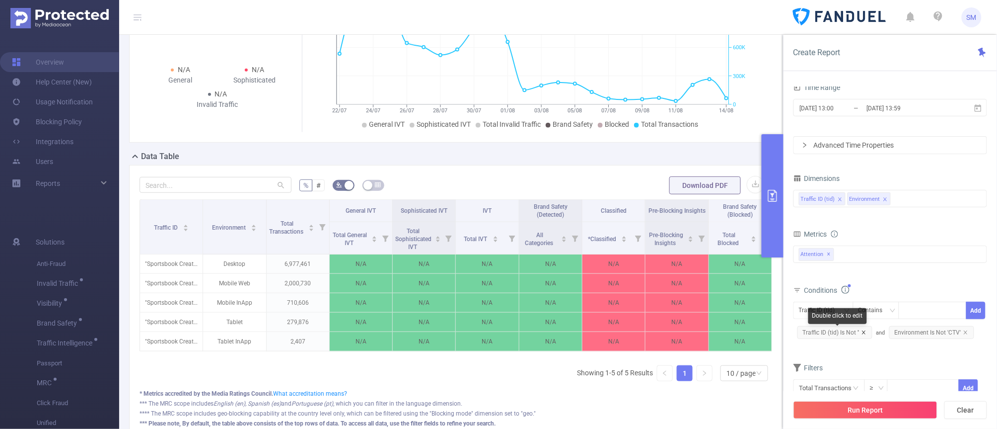
click at [794, 331] on icon "icon: close" at bounding box center [864, 332] width 5 height 5
click at [794, 331] on icon "icon: close" at bounding box center [873, 331] width 3 height 3
click at [794, 340] on form "Dimensions Traffic ID (tid) Environment Metrics Score Score Score Attention ✕ C…" at bounding box center [891, 290] width 194 height 238
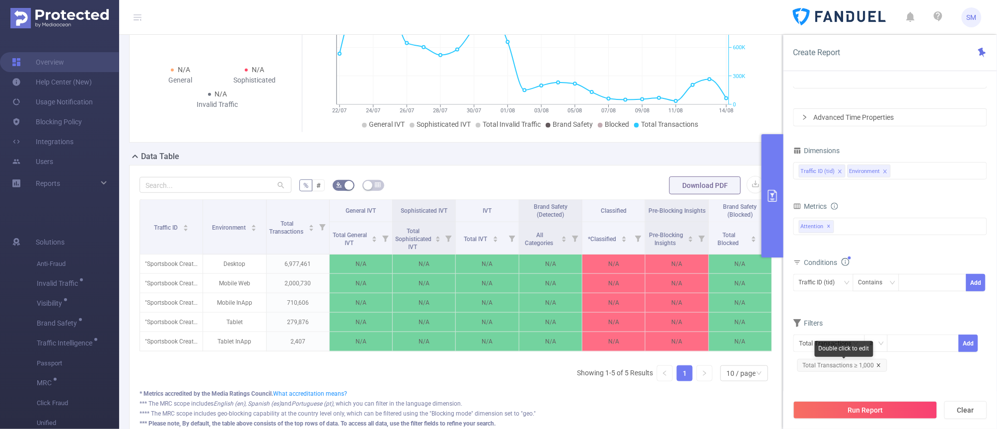
click at [794, 342] on icon "icon: close" at bounding box center [879, 365] width 5 height 5
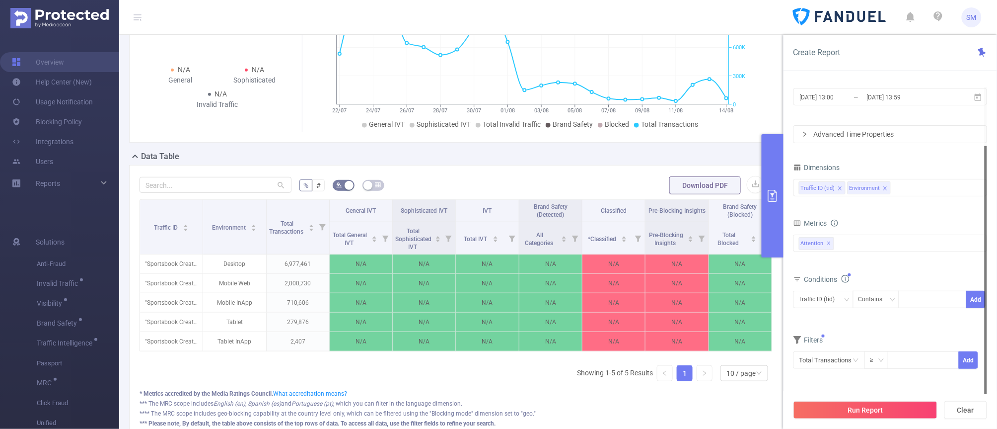
click at [794, 319] on div "Conditions Traffic ID (tid) Contains Add" at bounding box center [891, 296] width 194 height 49
click at [794, 246] on span "✕" at bounding box center [830, 243] width 4 height 12
click at [794, 243] on div at bounding box center [891, 244] width 194 height 16
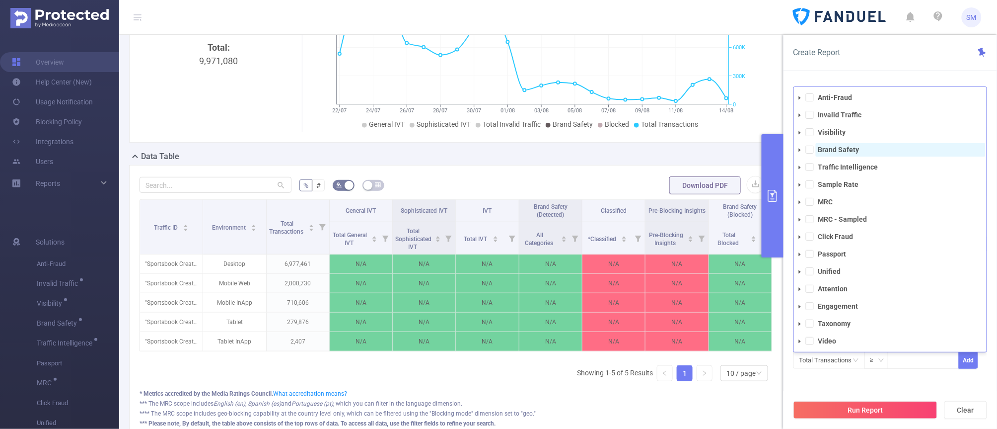
click at [794, 150] on strong "Brand Safety" at bounding box center [839, 150] width 41 height 8
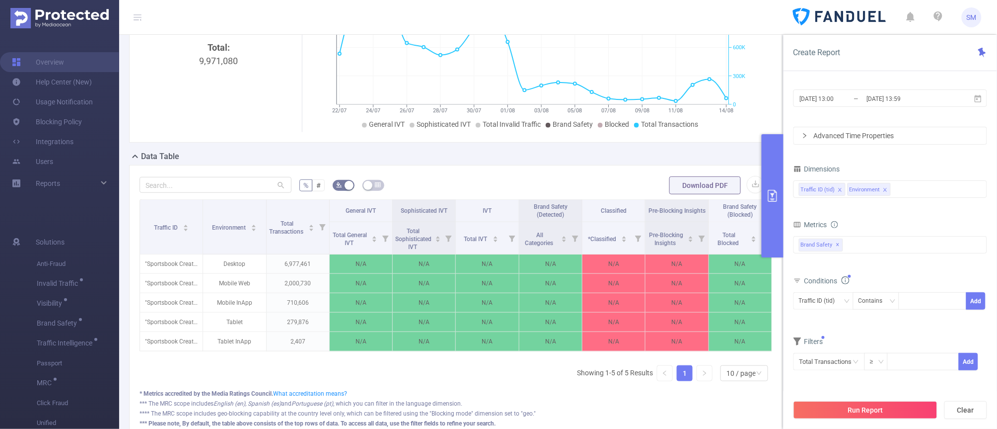
click at [794, 72] on div "Create Report PID 1000933 - FT_FanDuel 1000933 - FT_FanDuel Time Range [DATE] 1…" at bounding box center [891, 232] width 214 height 394
click at [794, 190] on div "Traffic ID (tid) Environment" at bounding box center [890, 189] width 183 height 16
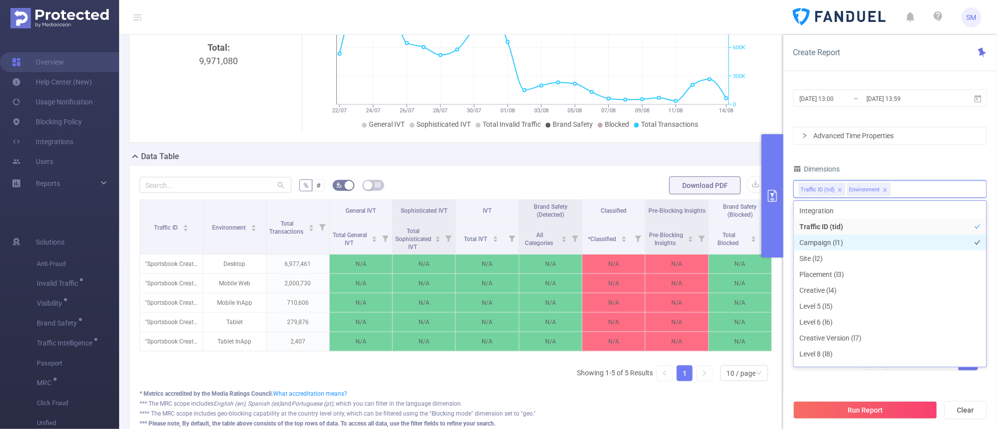
click at [794, 239] on li "Campaign (l1)" at bounding box center [890, 242] width 193 height 16
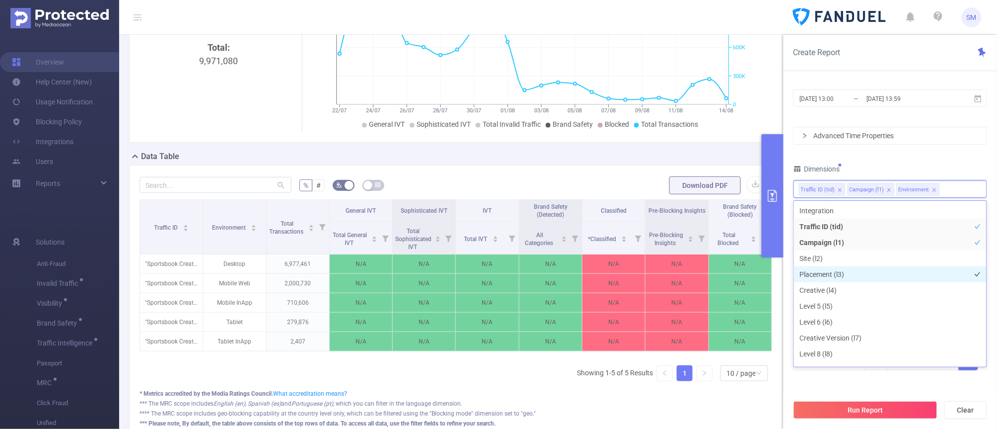
click at [794, 268] on li "Placement (l3)" at bounding box center [890, 274] width 193 height 16
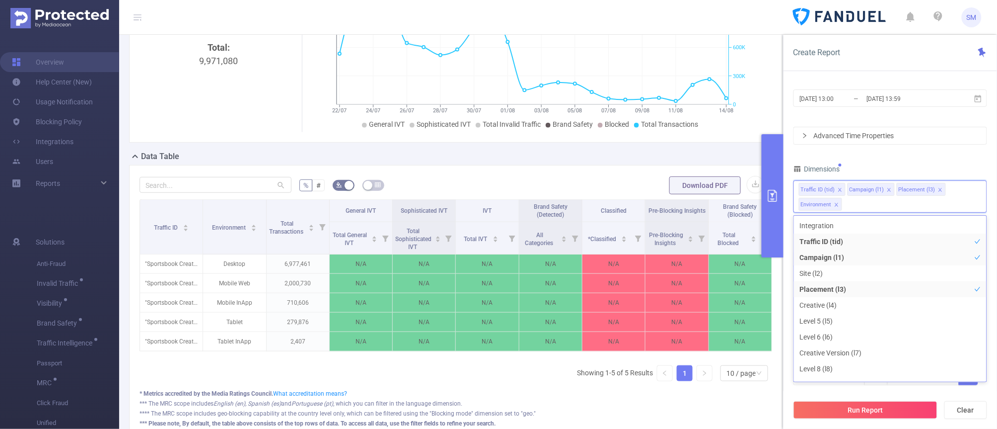
click at [794, 168] on div "Dimensions" at bounding box center [891, 170] width 194 height 16
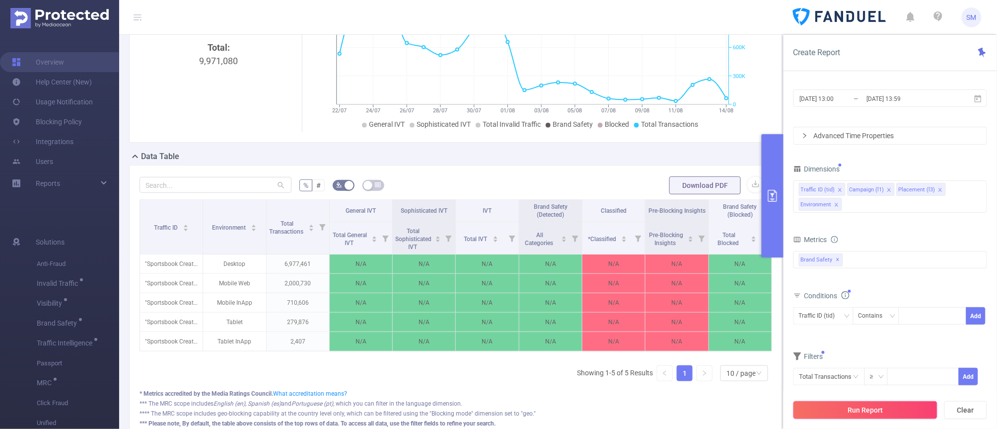
click at [794, 342] on button "Run Report" at bounding box center [866, 410] width 144 height 18
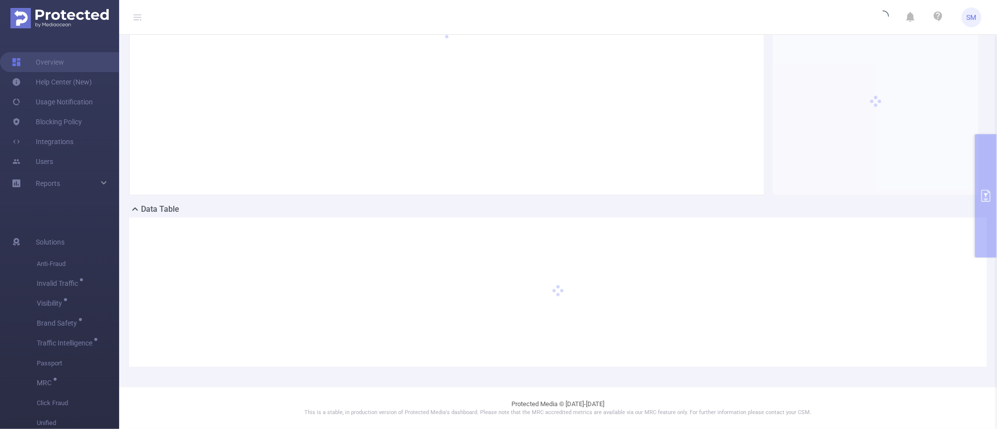
scroll to position [63, 0]
drag, startPoint x: 960, startPoint y: 284, endPoint x: 954, endPoint y: 284, distance: 5.5
click at [794, 284] on div at bounding box center [558, 292] width 858 height 149
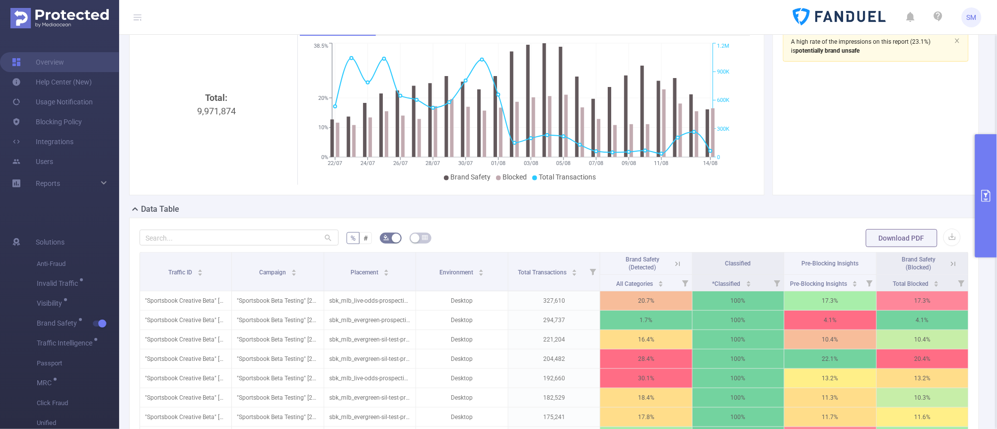
click at [794, 185] on button "primary" at bounding box center [987, 195] width 22 height 123
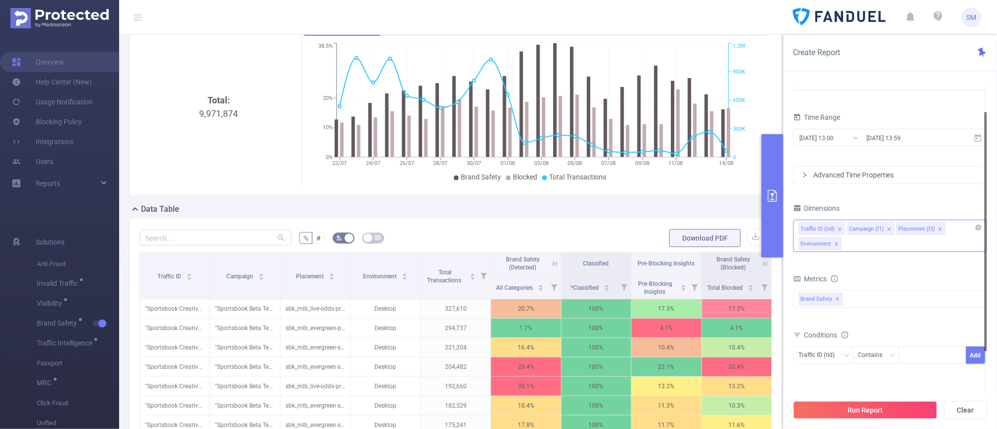
click at [794, 241] on div "Traffic ID (tid) Campaign (l1) Placement (l3) Environment" at bounding box center [891, 236] width 194 height 32
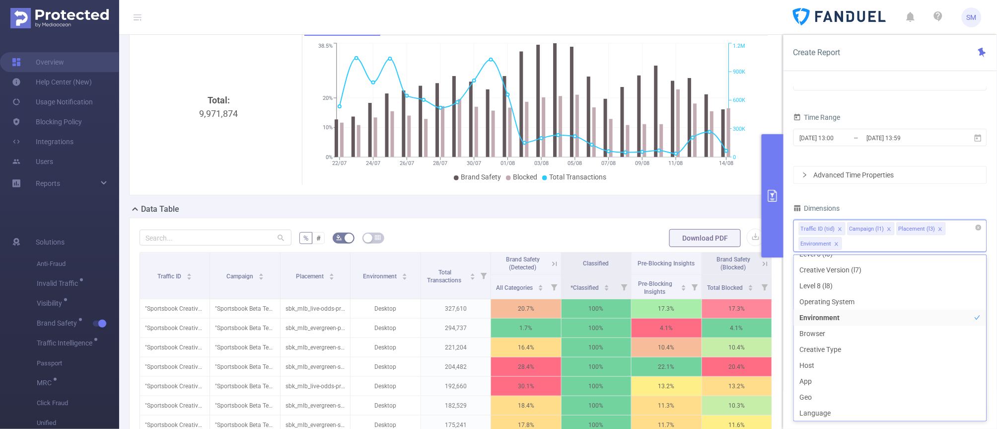
click at [794, 247] on icon "icon: close" at bounding box center [836, 244] width 5 height 6
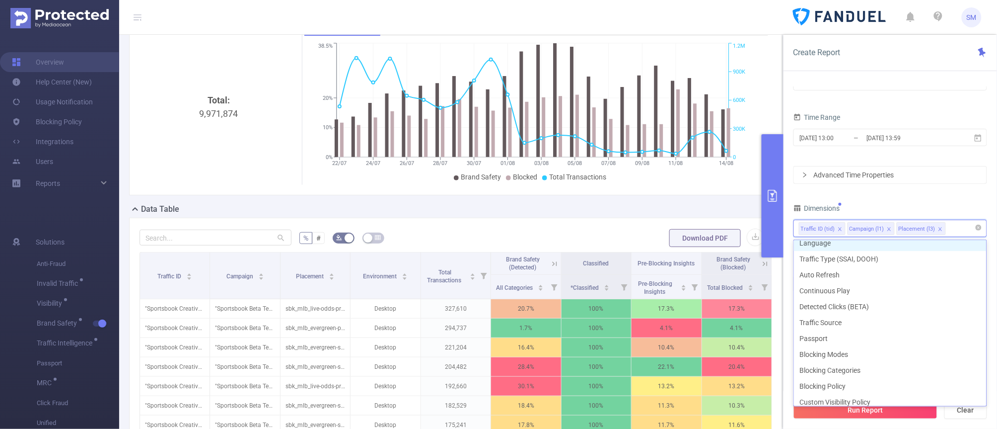
scroll to position [283, 0]
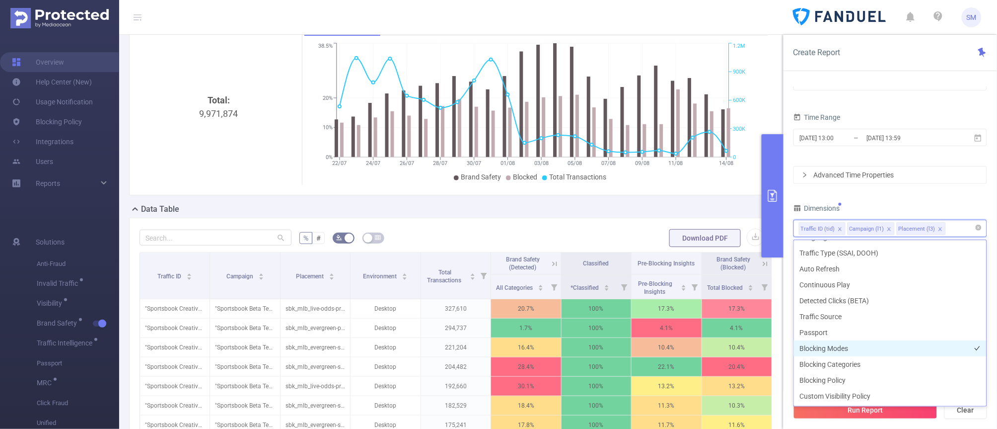
click at [794, 342] on li "Blocking Modes" at bounding box center [890, 348] width 193 height 16
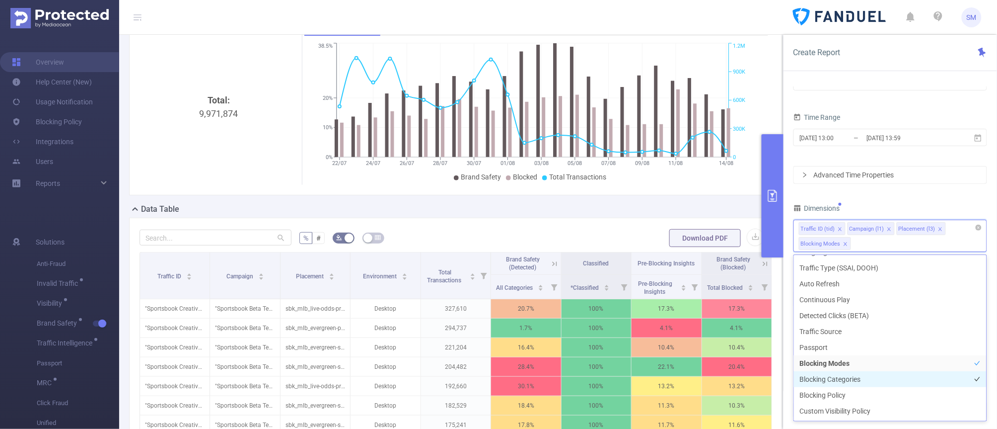
click at [794, 342] on li "Blocking Categories" at bounding box center [890, 379] width 193 height 16
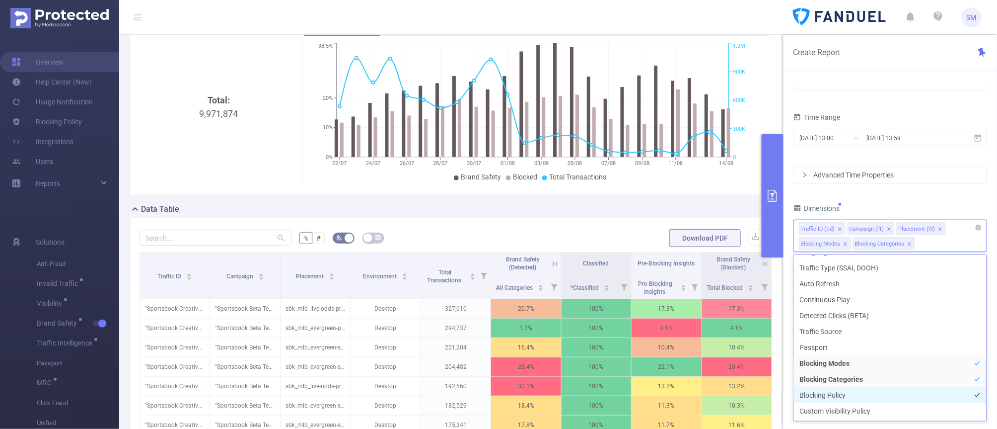
click at [794, 342] on li "Blocking Policy" at bounding box center [890, 395] width 193 height 16
click at [794, 204] on div "Dimensions" at bounding box center [891, 209] width 194 height 16
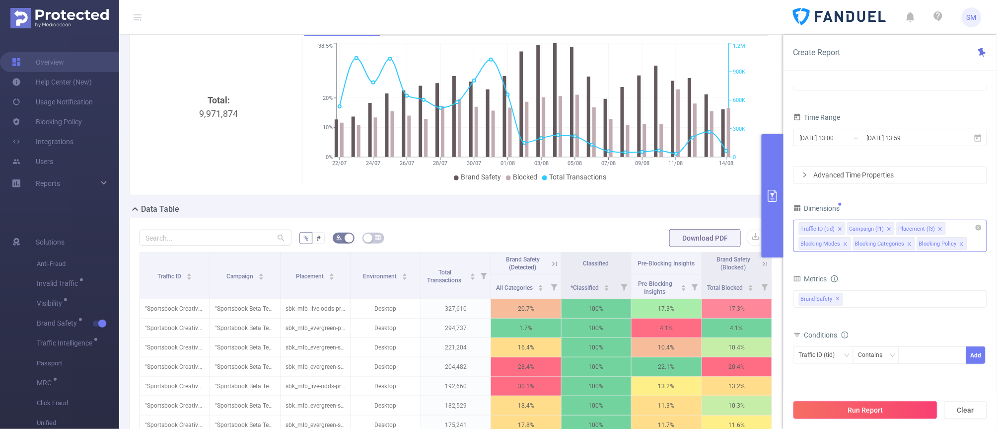
click at [794, 342] on button "Run Report" at bounding box center [866, 410] width 144 height 18
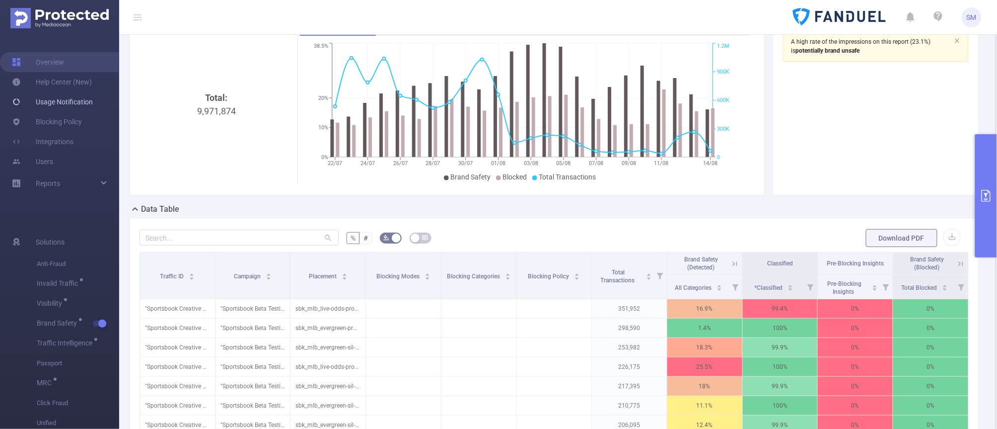
click at [68, 117] on link "Blocking Policy" at bounding box center [47, 122] width 70 height 20
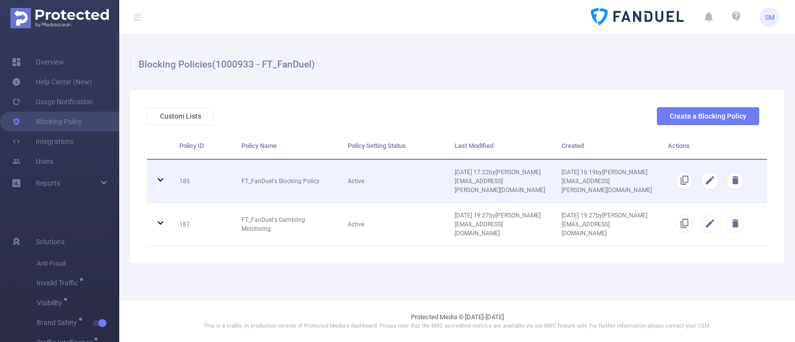
click at [155, 177] on icon at bounding box center [160, 180] width 12 height 12
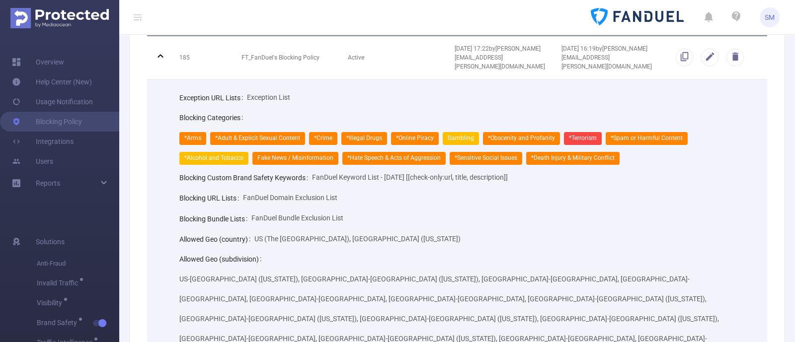
scroll to position [186, 0]
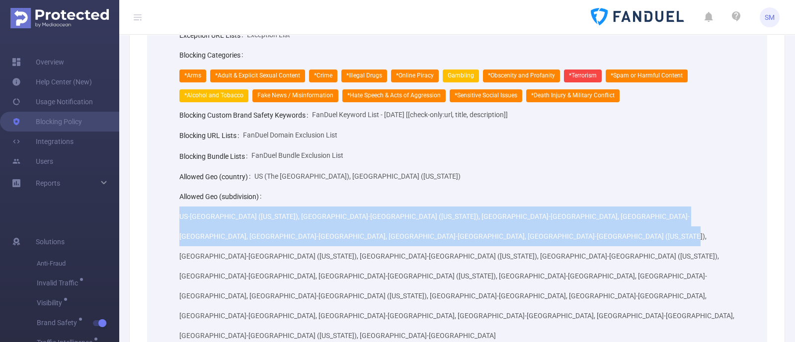
drag, startPoint x: 526, startPoint y: 230, endPoint x: 192, endPoint y: 214, distance: 333.7
click at [178, 213] on div "Exception URL Lists Exception List Blocking Categories *Arms *Adult & Explicit …" at bounding box center [465, 216] width 580 height 382
copy span "US-[GEOGRAPHIC_DATA] ([US_STATE]), [GEOGRAPHIC_DATA]-[GEOGRAPHIC_DATA] ([US_STA…"
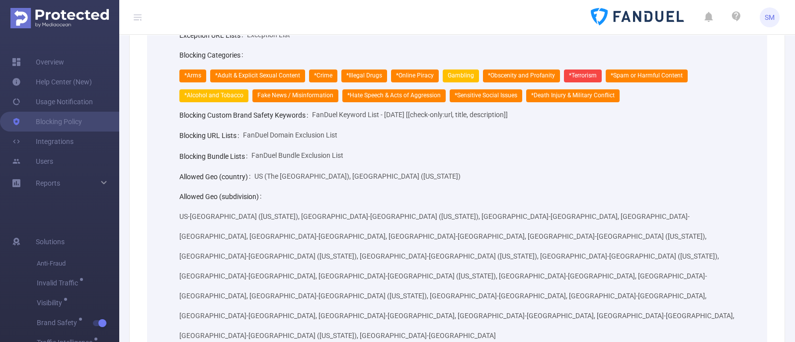
drag, startPoint x: 355, startPoint y: 274, endPoint x: 206, endPoint y: 239, distance: 153.1
click at [42, 60] on link "Overview" at bounding box center [38, 62] width 52 height 20
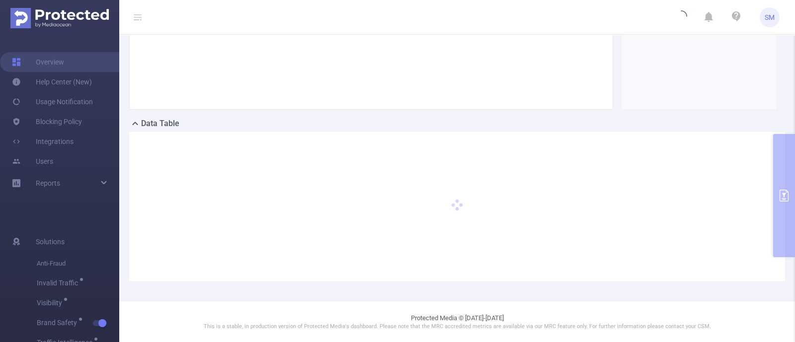
type input "[DATE] 13:00"
type input "[DATE] 13:59"
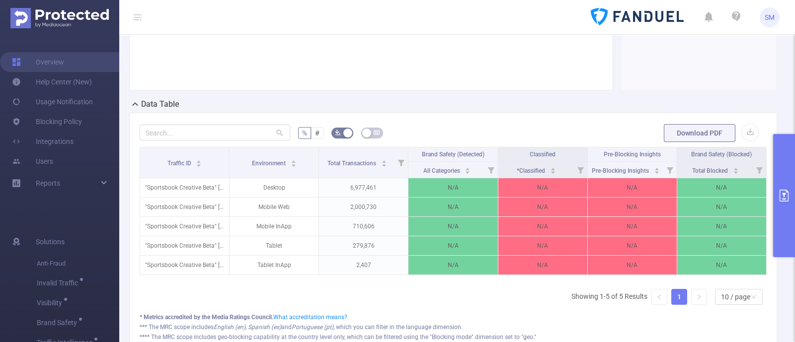
scroll to position [157, 0]
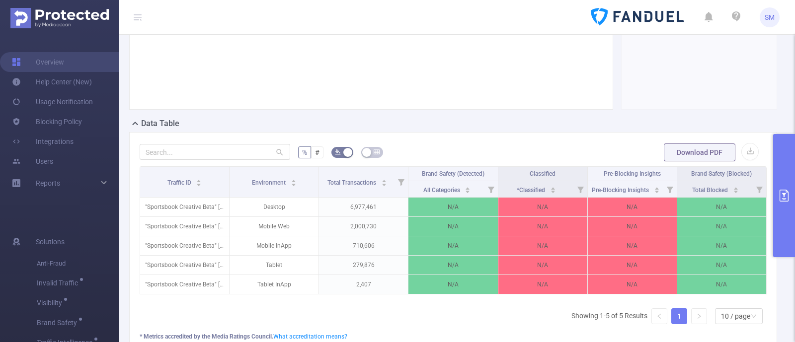
click at [780, 190] on icon "primary" at bounding box center [783, 196] width 9 height 12
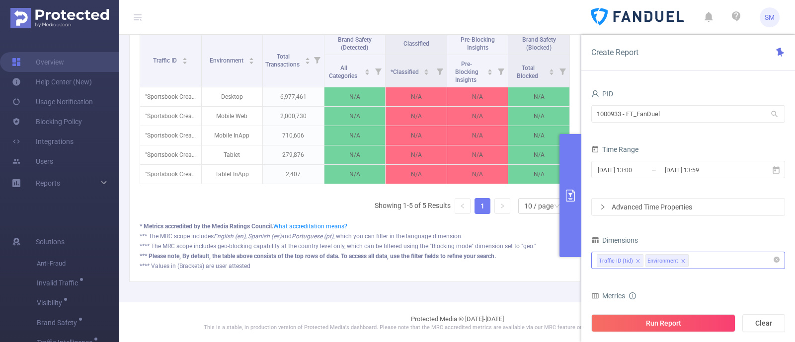
click at [693, 256] on div "Traffic ID (tid) Environment" at bounding box center [688, 260] width 183 height 16
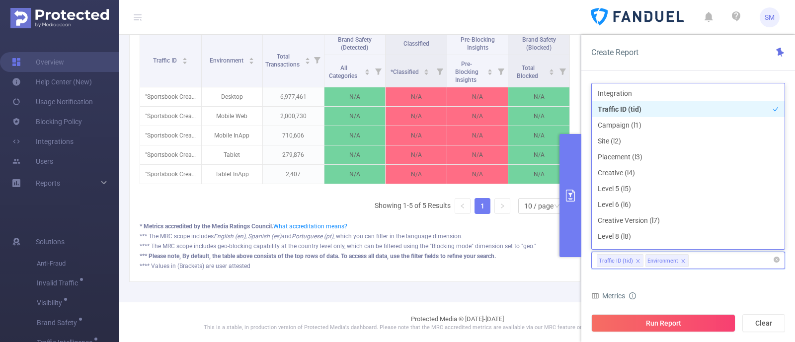
click at [682, 261] on icon "icon: close" at bounding box center [683, 261] width 5 height 5
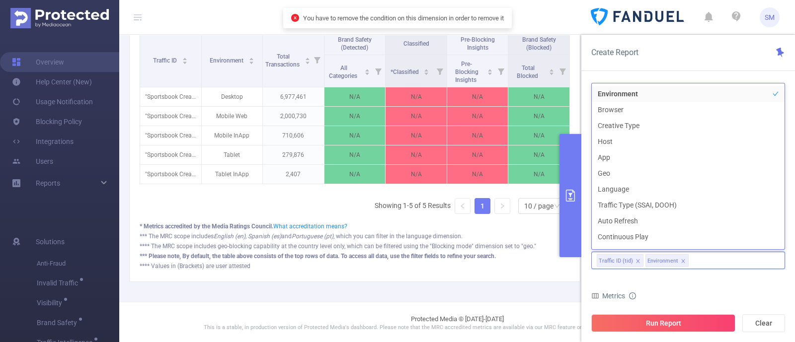
scroll to position [186, 0]
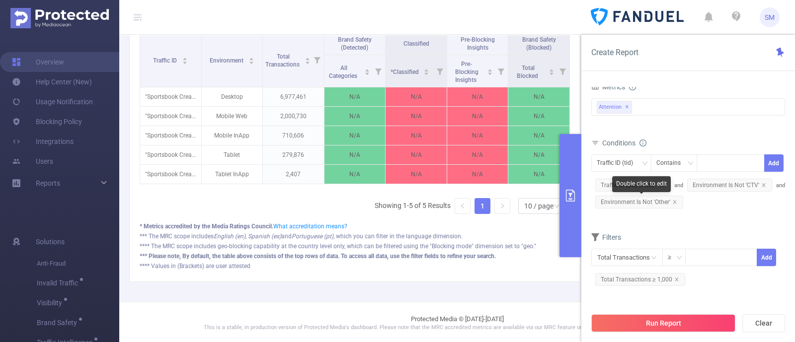
click at [673, 197] on span "Environment Is Not 'Other'" at bounding box center [639, 202] width 88 height 13
click at [674, 201] on icon "icon: close" at bounding box center [674, 201] width 3 height 3
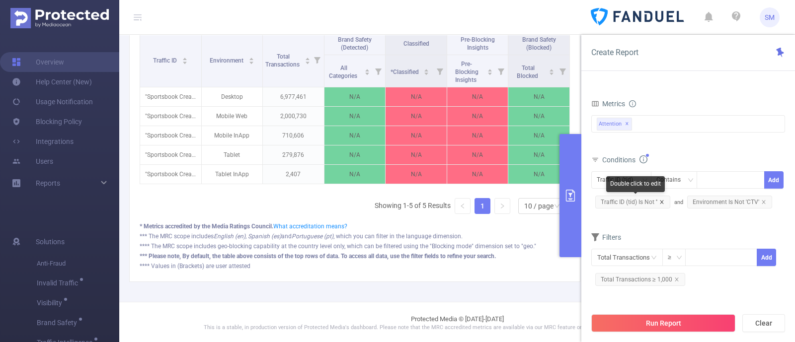
scroll to position [291, 0]
click at [660, 200] on icon "icon: close" at bounding box center [661, 201] width 3 height 3
click at [669, 202] on icon "icon: close" at bounding box center [671, 202] width 5 height 5
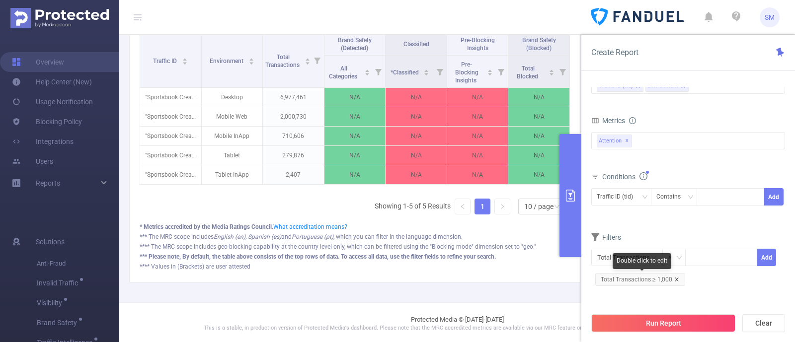
click at [675, 277] on icon "icon: close" at bounding box center [676, 279] width 5 height 5
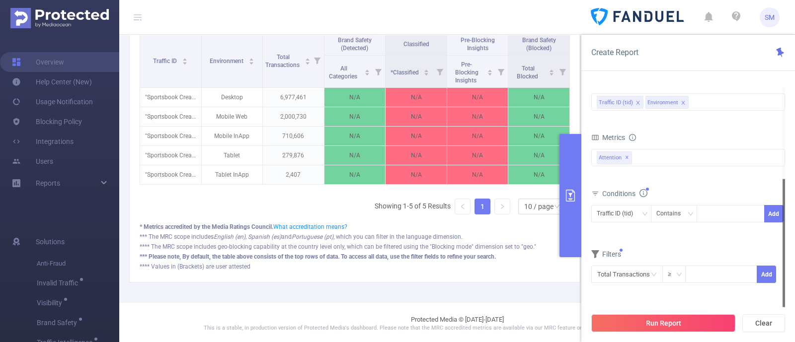
click at [678, 239] on form "Dimensions Traffic ID (tid) Environment Metrics Score Score Score Attention ✕ C…" at bounding box center [688, 185] width 194 height 221
click at [627, 158] on span "✕" at bounding box center [627, 158] width 4 height 12
click at [627, 158] on div at bounding box center [688, 158] width 194 height 16
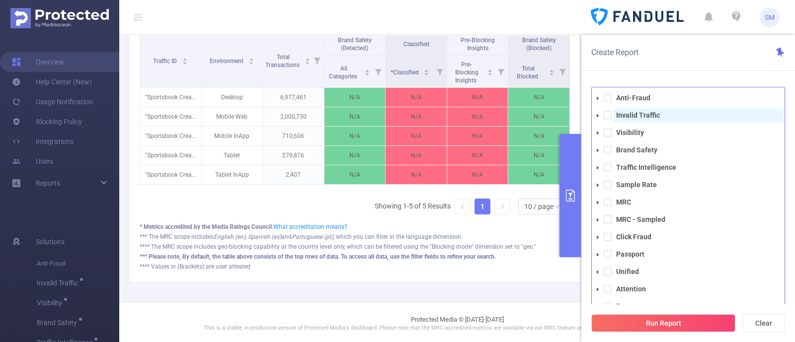
click at [653, 118] on strong "Invalid Traffic" at bounding box center [638, 115] width 44 height 8
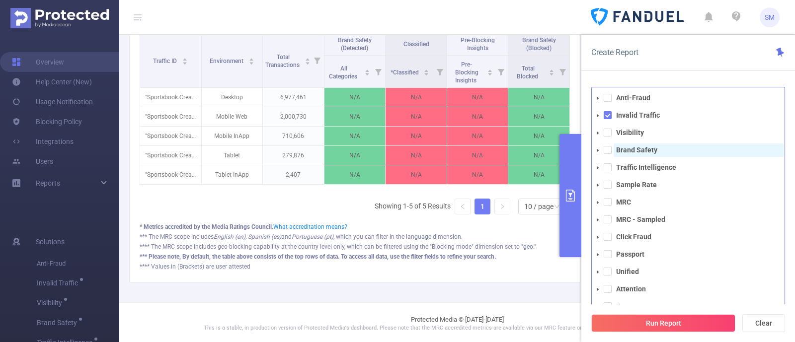
click at [658, 151] on span "Brand Safety" at bounding box center [698, 150] width 170 height 13
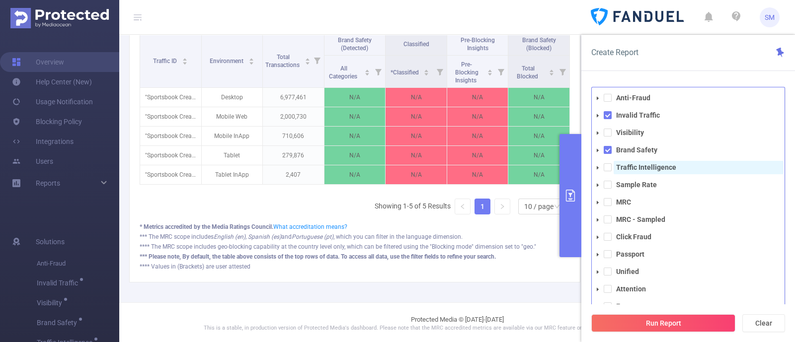
click at [656, 169] on strong "Traffic Intelligence" at bounding box center [646, 167] width 60 height 8
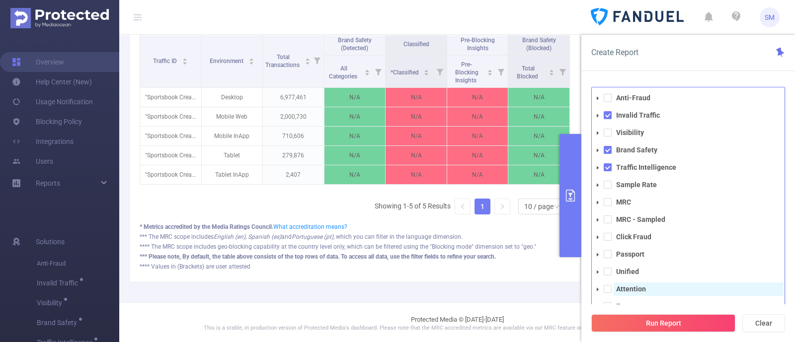
click at [640, 288] on strong "Attention" at bounding box center [631, 289] width 30 height 8
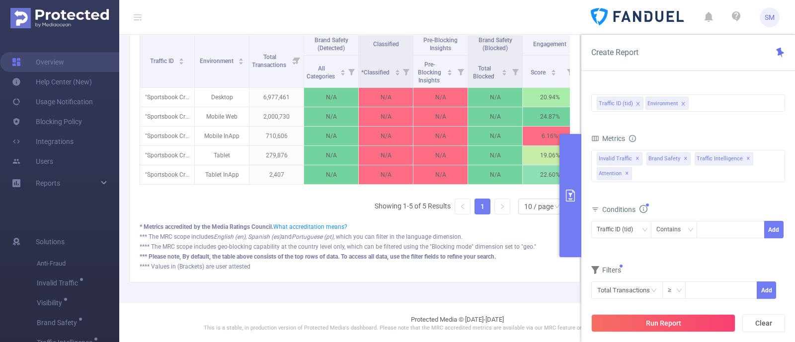
click at [681, 78] on div "PID 1000933 - FT_FanDuel 1000933 - FT_FanDuel Time Range [DATE] 13:00 _ [DATE] …" at bounding box center [688, 218] width 214 height 283
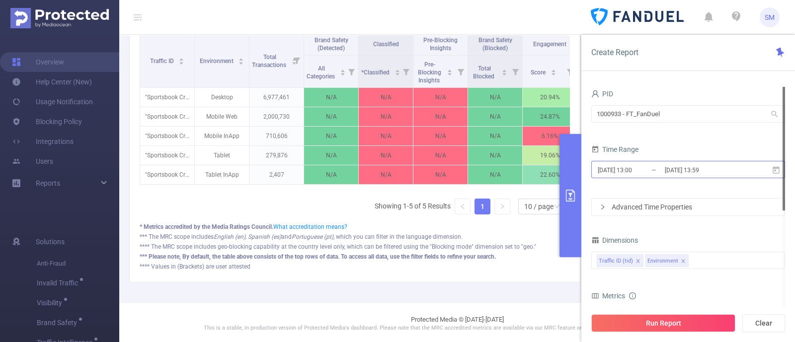
click at [637, 173] on input "[DATE] 13:00" at bounding box center [637, 169] width 80 height 13
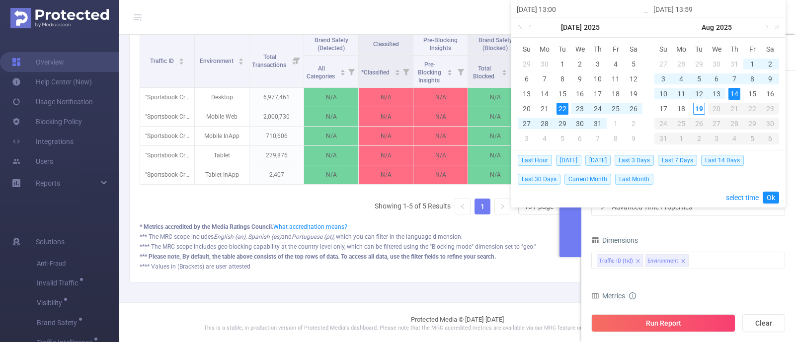
click at [754, 234] on div "Dimensions" at bounding box center [688, 241] width 194 height 16
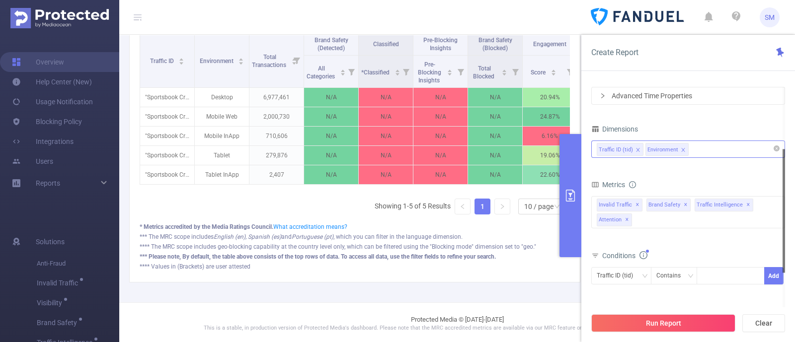
click at [697, 147] on div "Traffic ID (tid) Environment" at bounding box center [688, 149] width 183 height 16
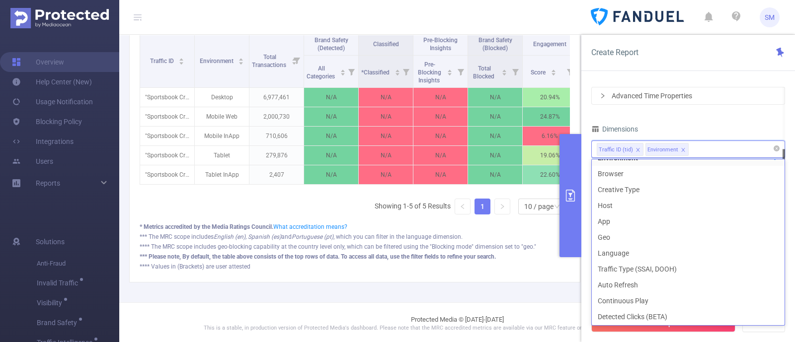
scroll to position [17, 0]
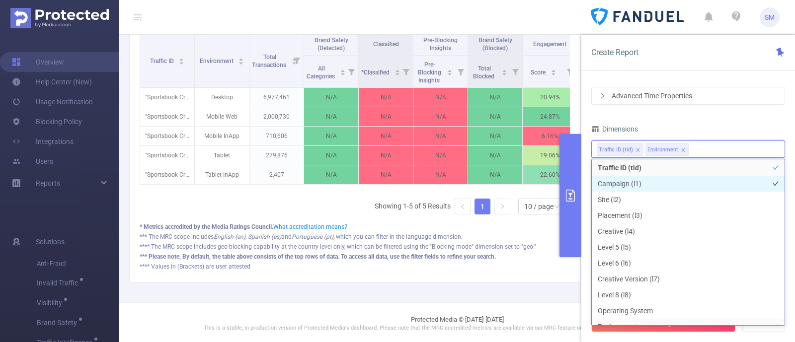
click at [636, 181] on li "Campaign (l1)" at bounding box center [688, 184] width 193 height 16
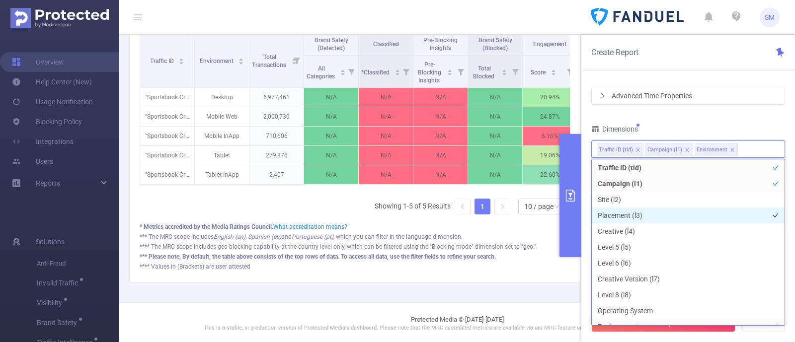
click at [643, 214] on li "Placement (l3)" at bounding box center [688, 216] width 193 height 16
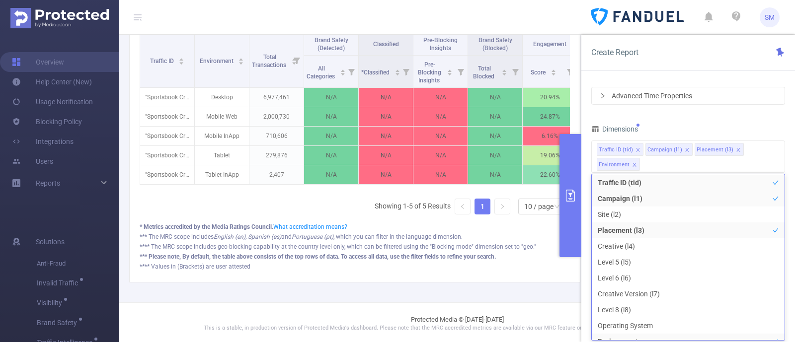
click at [725, 122] on div "Dimensions" at bounding box center [688, 130] width 194 height 16
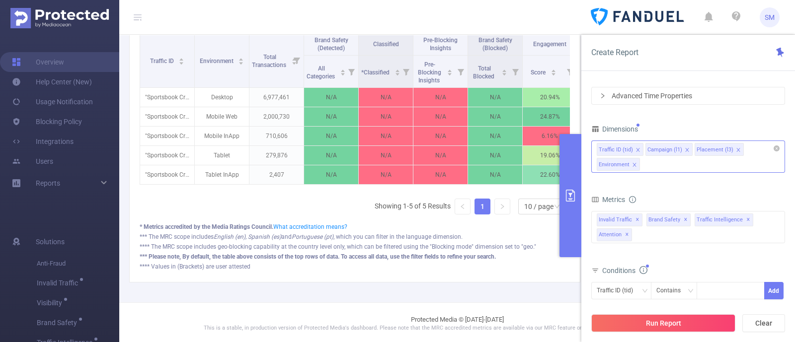
click at [632, 162] on icon "icon: close" at bounding box center [634, 164] width 5 height 5
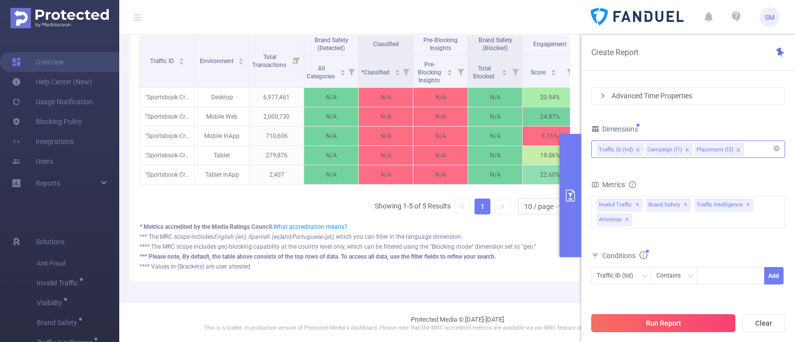
click at [674, 328] on button "Run Report" at bounding box center [663, 323] width 144 height 18
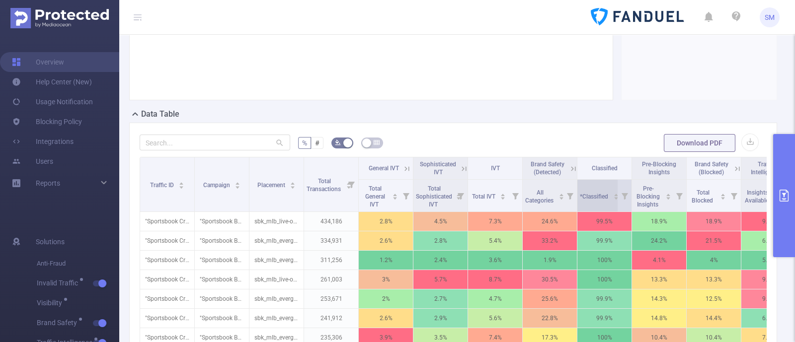
scroll to position [220, 0]
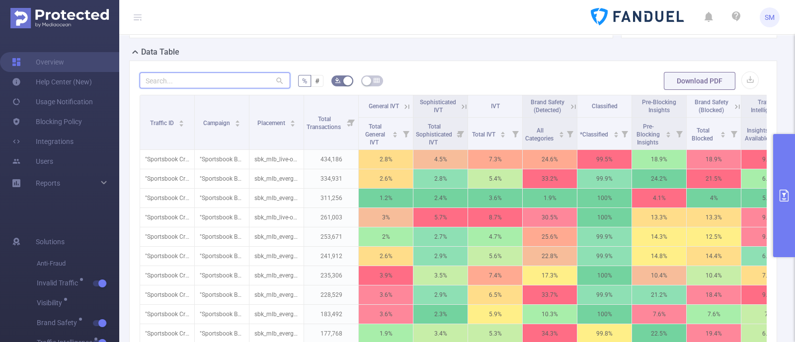
click at [195, 88] on input "text" at bounding box center [215, 81] width 151 height 16
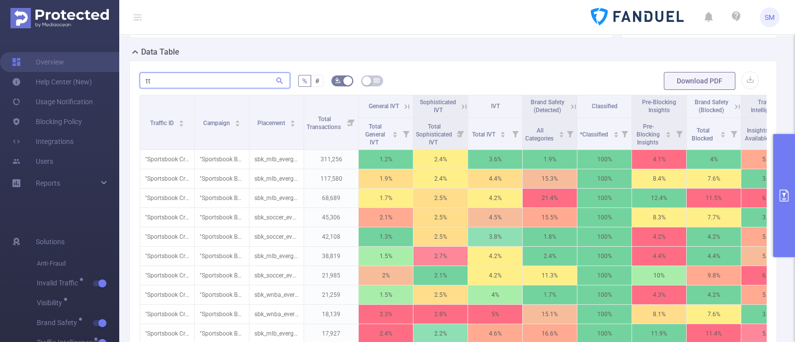
type input "t"
type input "ttd"
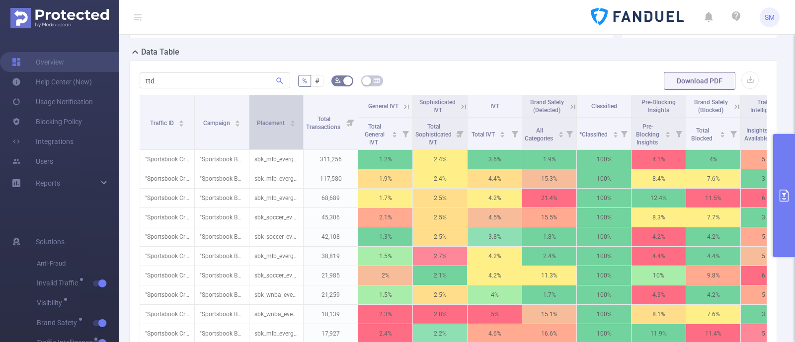
drag, startPoint x: 303, startPoint y: 122, endPoint x: 256, endPoint y: 108, distance: 48.6
click at [256, 108] on th "Placement" at bounding box center [276, 122] width 54 height 55
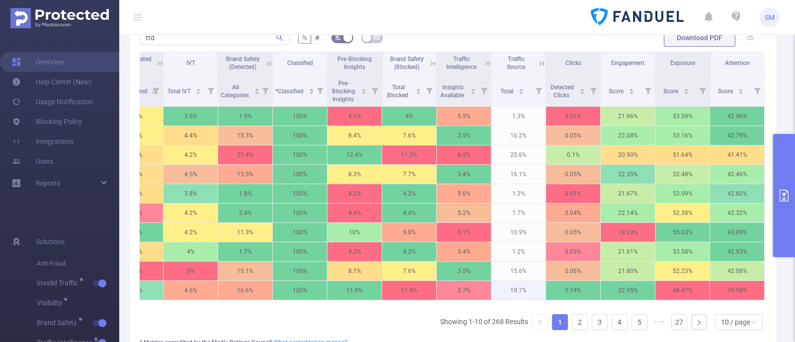
scroll to position [282, 0]
